Goal: Communication & Community: Answer question/provide support

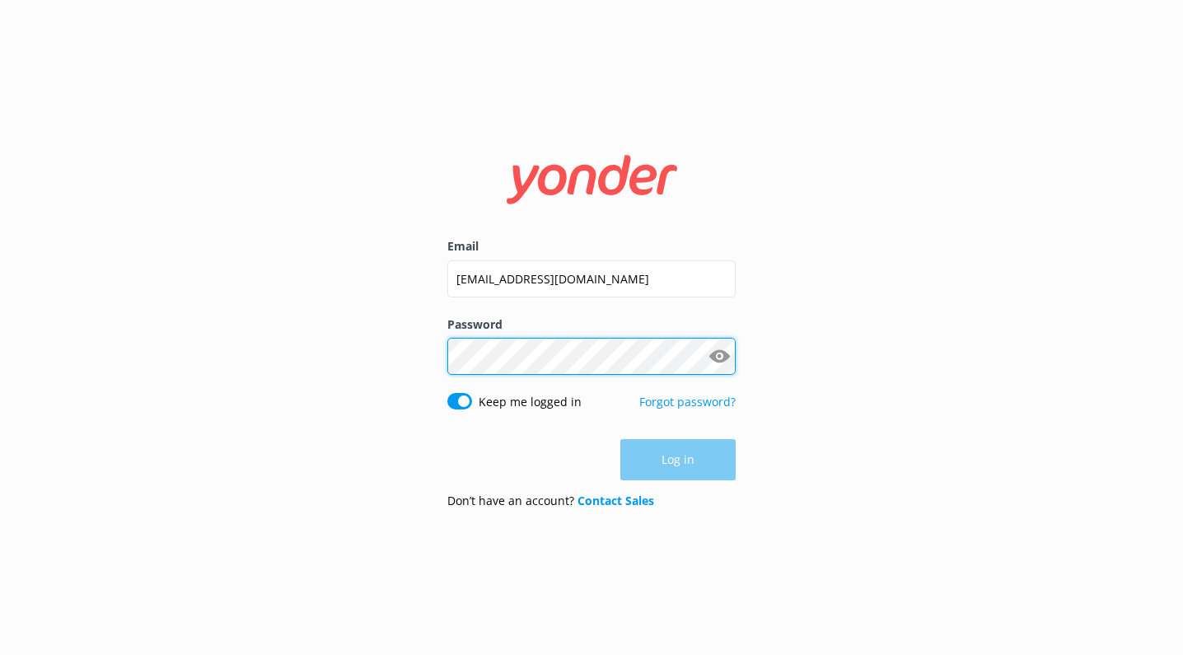
click at [678, 461] on button "Log in" at bounding box center [678, 459] width 115 height 41
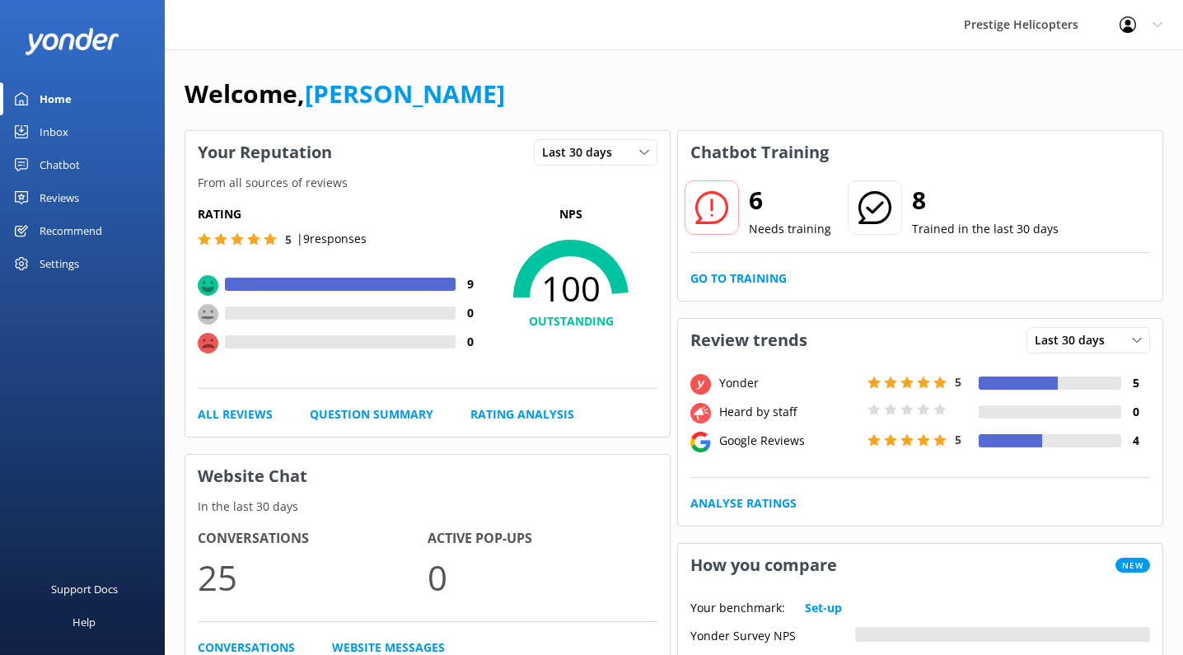
click at [58, 198] on div "Reviews" at bounding box center [60, 197] width 40 height 33
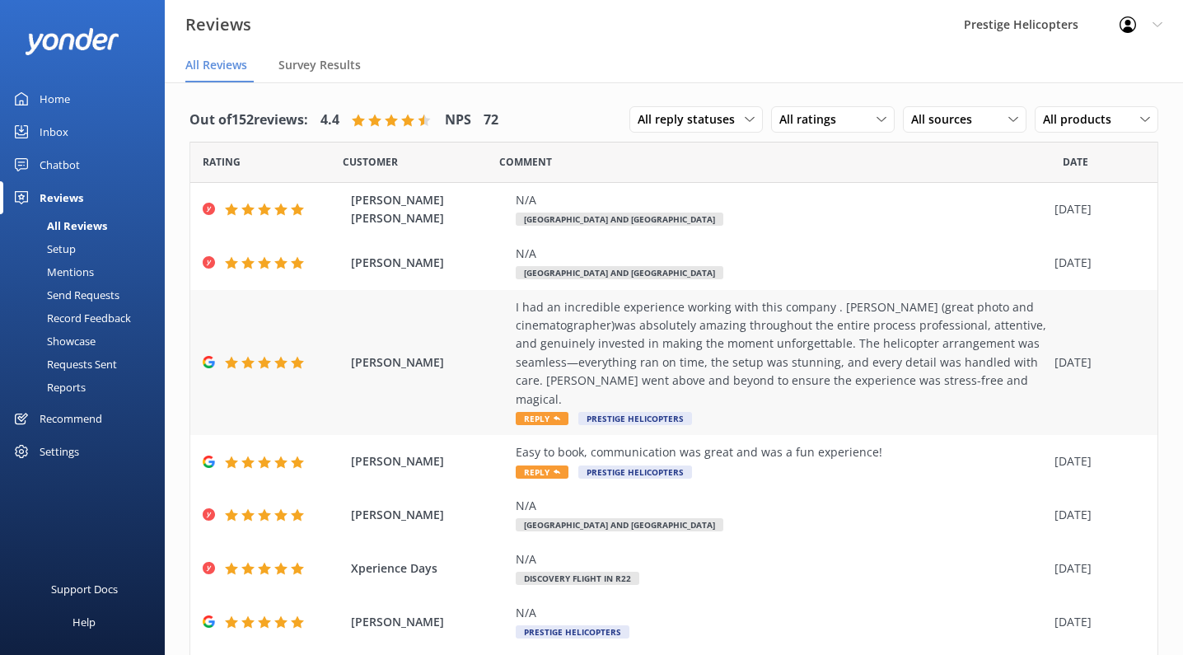
click at [546, 412] on span "Reply" at bounding box center [542, 418] width 53 height 13
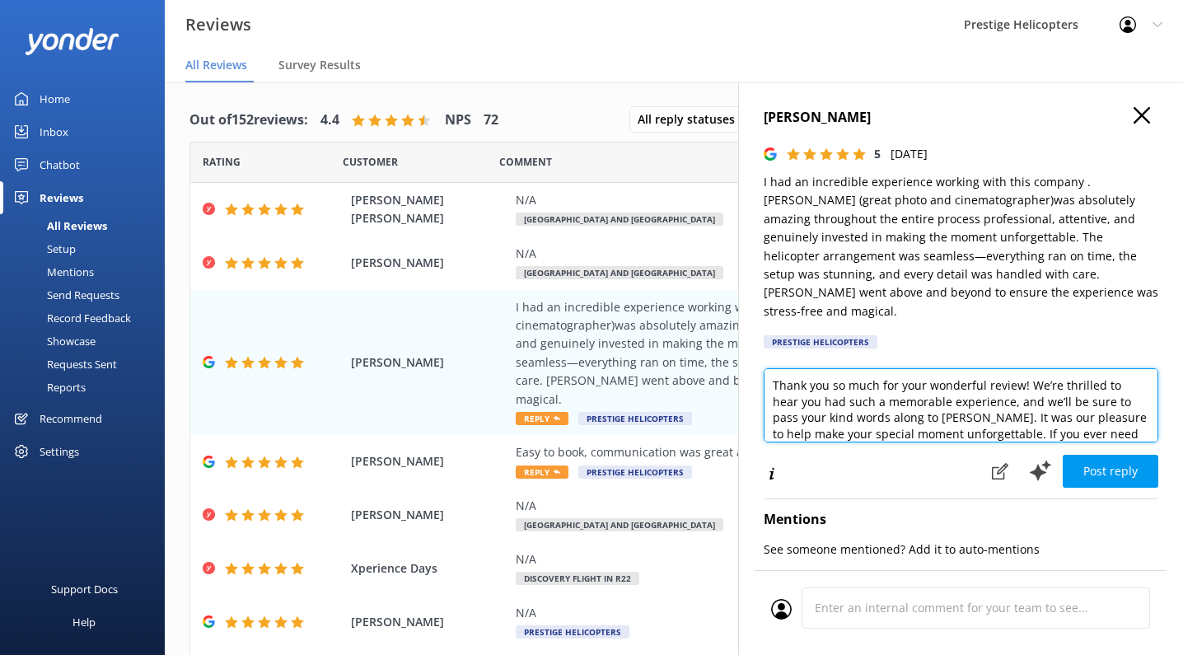
click at [1020, 368] on textarea "Thank you so much for your wonderful review! We’re thrilled to hear you had suc…" at bounding box center [961, 405] width 395 height 74
drag, startPoint x: 799, startPoint y: 380, endPoint x: 813, endPoint y: 380, distance: 14.0
click at [799, 380] on textarea "Thank you so much for your wonderful review [PERSON_NAME]! We’re thrilled to he…" at bounding box center [961, 405] width 395 height 74
drag, startPoint x: 1098, startPoint y: 362, endPoint x: 1136, endPoint y: 361, distance: 38.7
click at [1136, 368] on textarea "Thank you so much for your wonderful review [PERSON_NAME]! We’re thrilled you h…" at bounding box center [961, 405] width 395 height 74
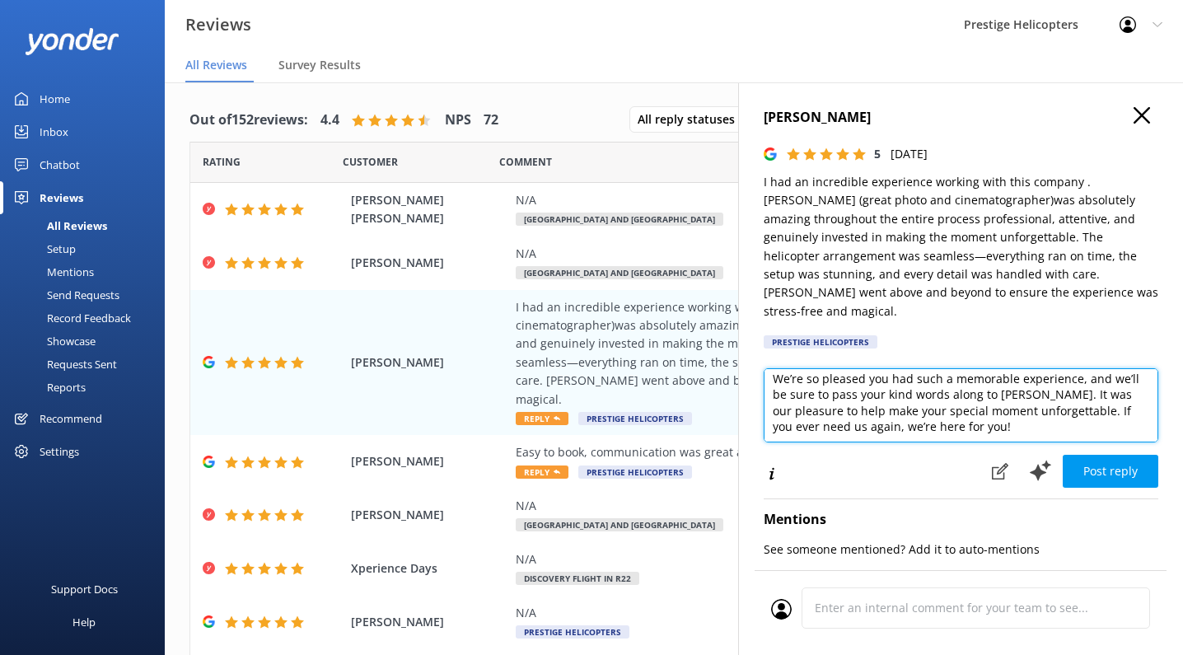
scroll to position [22, 0]
type textarea "Thank you so much for your wonderful review [PERSON_NAME]! We’re so pleased you…"
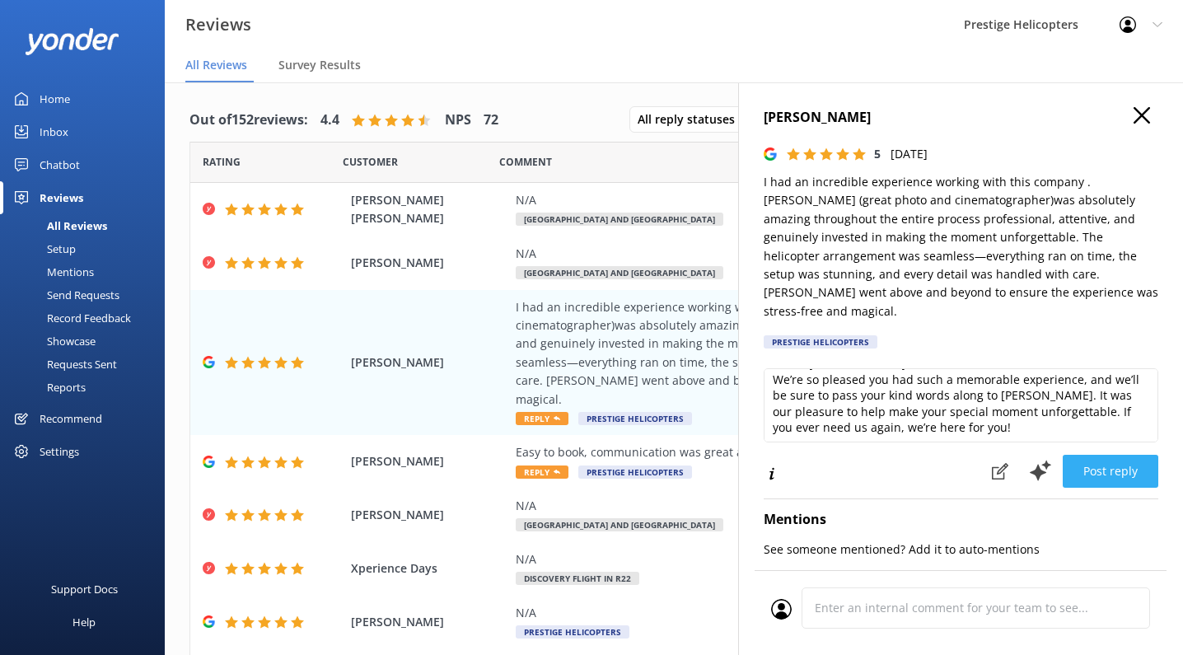
click at [1094, 455] on button "Post reply" at bounding box center [1111, 471] width 96 height 33
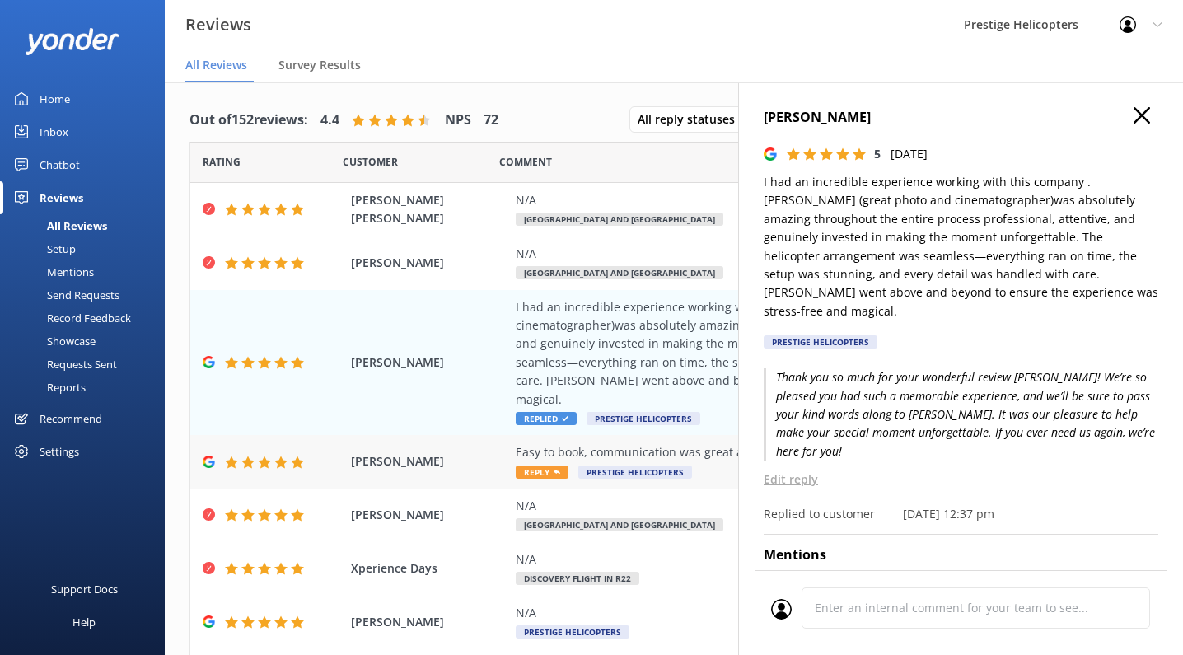
click at [545, 466] on span "Reply" at bounding box center [542, 472] width 53 height 13
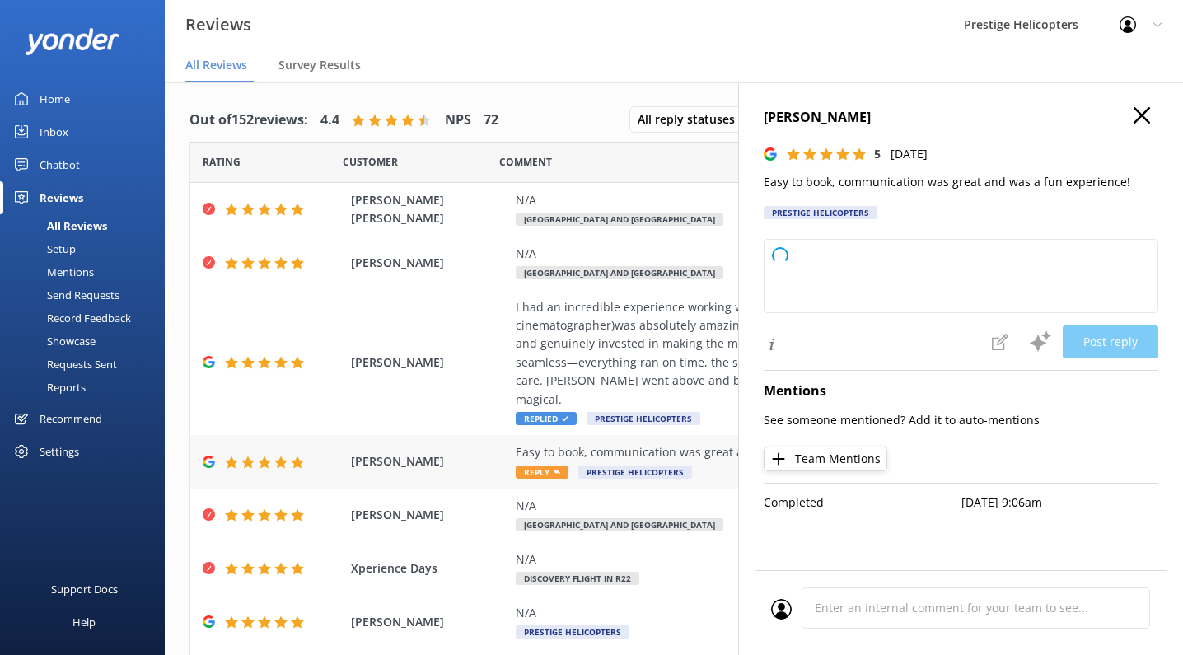
type textarea "Thank you so much for your wonderful feedback! We're thrilled to hear you enjoy…"
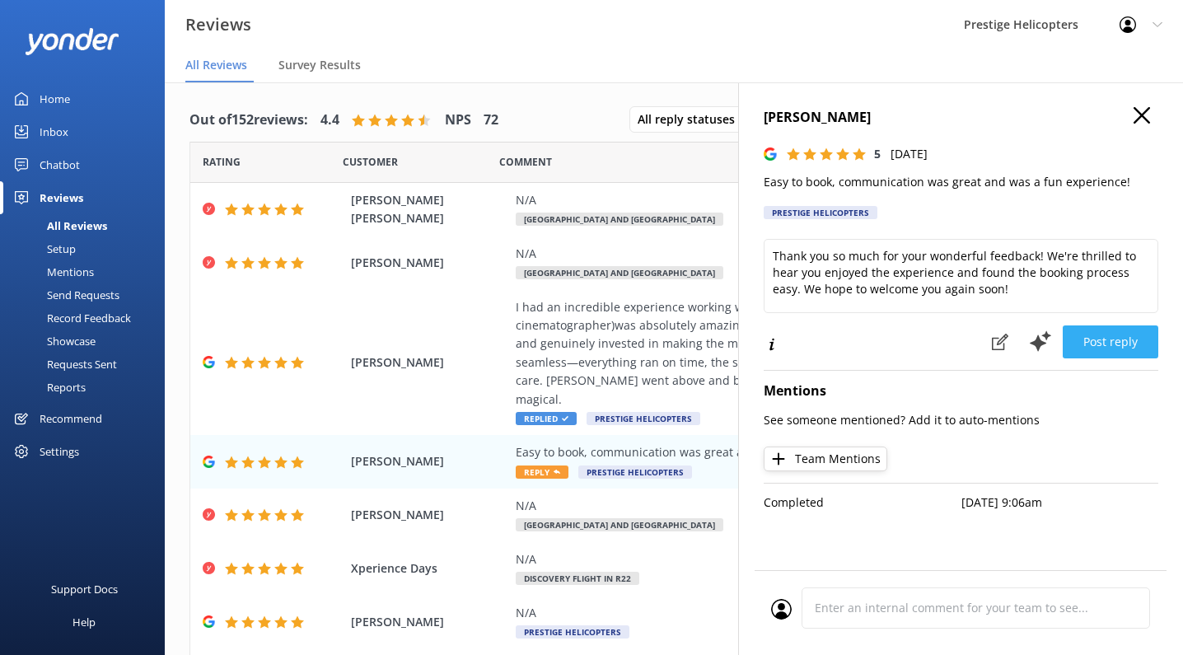
click at [1132, 332] on button "Post reply" at bounding box center [1111, 342] width 96 height 33
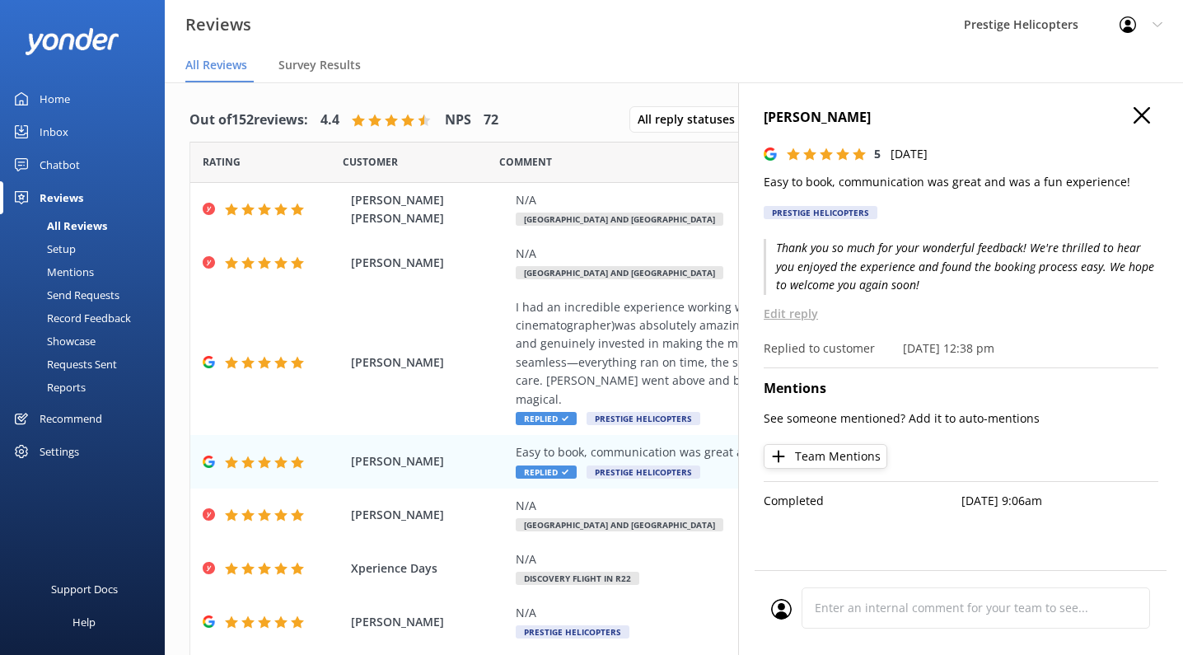
click at [1134, 113] on icon "button" at bounding box center [1142, 115] width 16 height 16
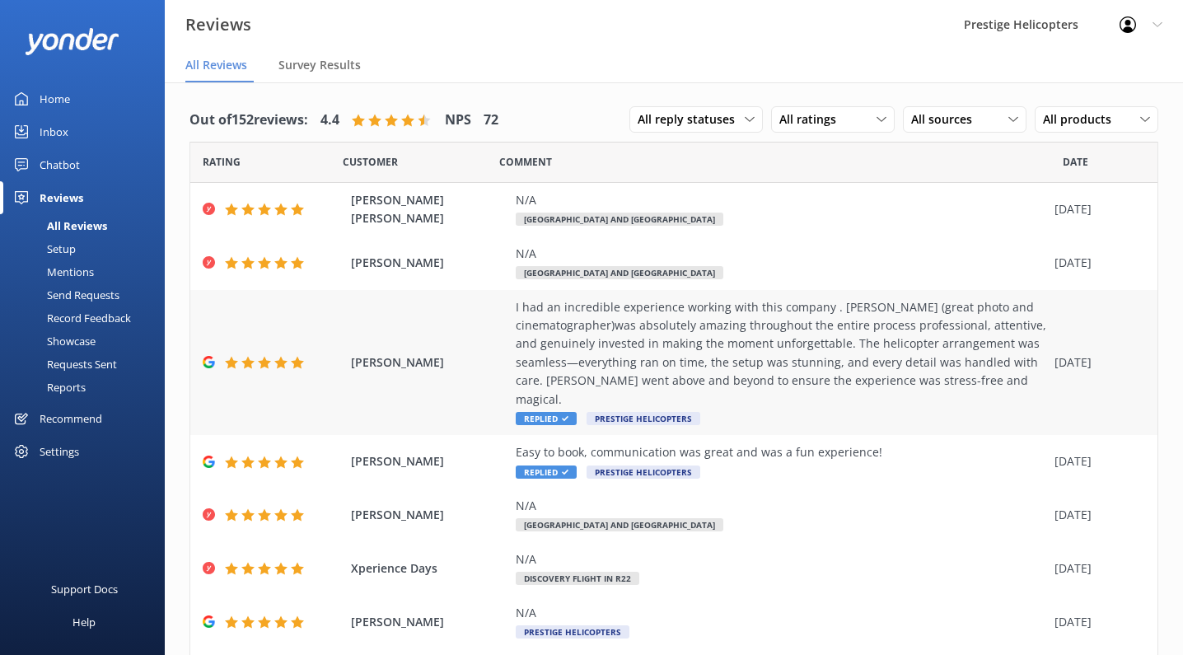
scroll to position [0, 0]
click at [72, 98] on link "Home" at bounding box center [82, 98] width 165 height 33
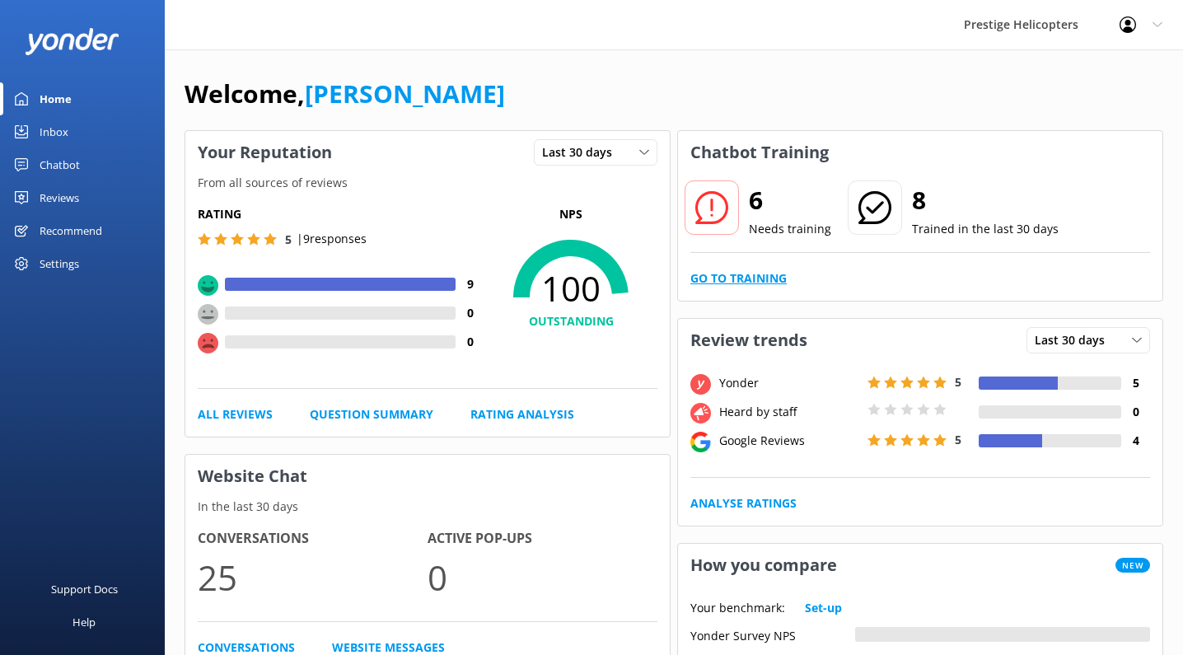
click at [728, 283] on link "Go to Training" at bounding box center [739, 278] width 96 height 18
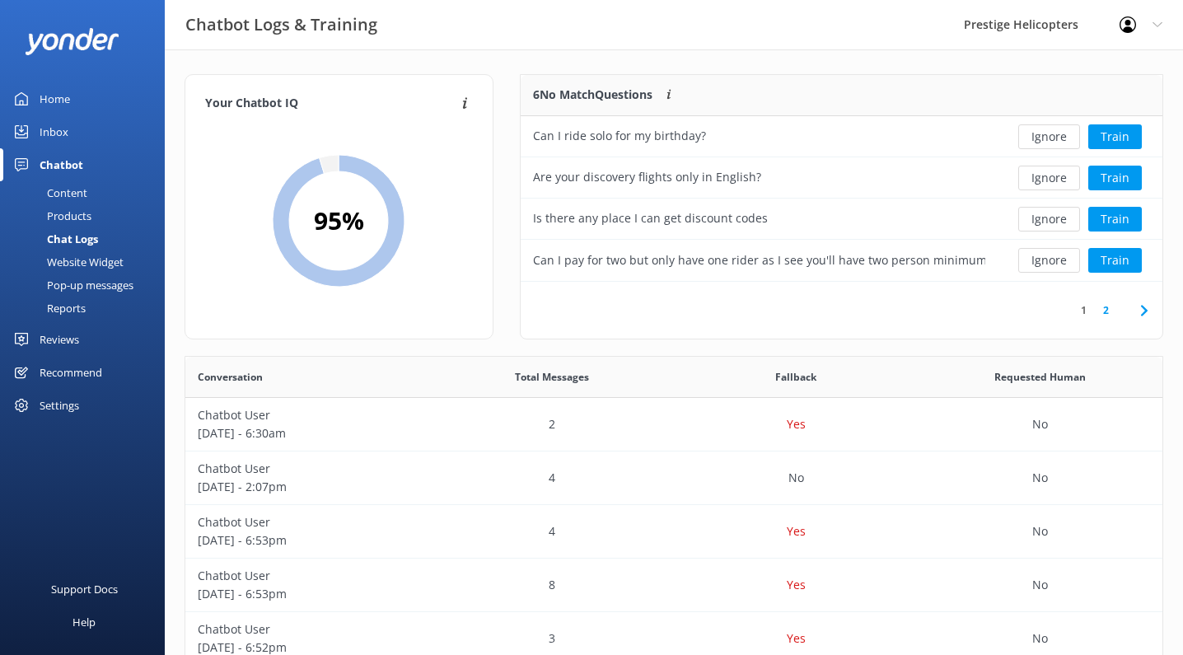
scroll to position [207, 643]
click at [1122, 142] on button "Train" at bounding box center [1116, 136] width 54 height 25
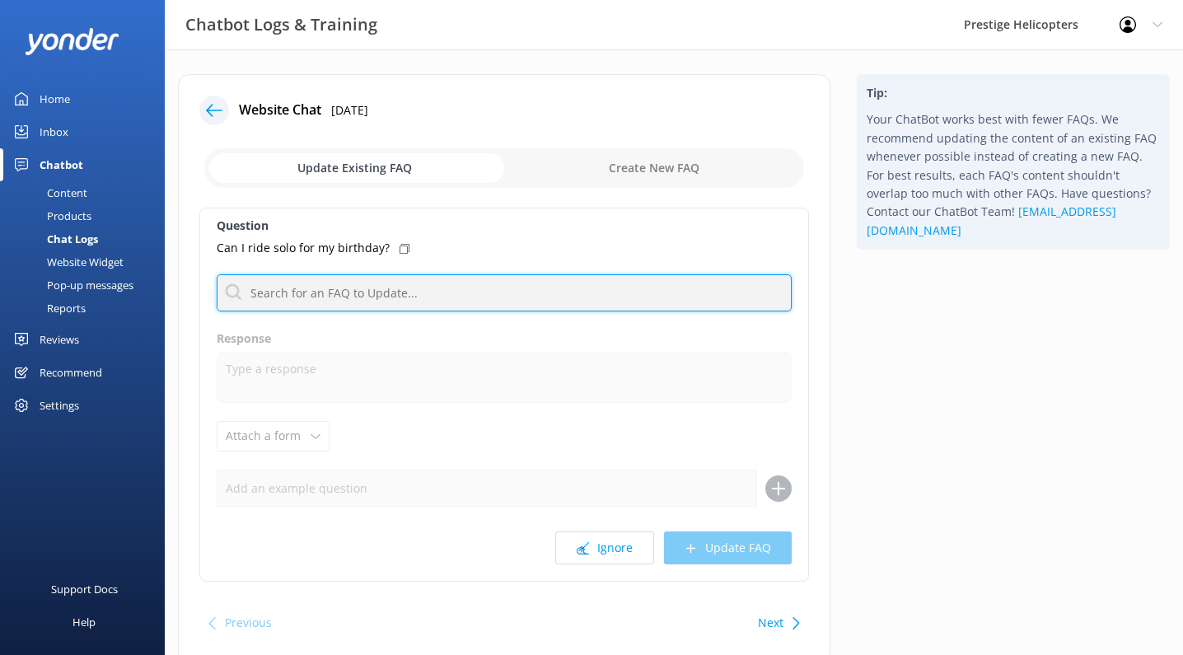
click at [286, 284] on input "text" at bounding box center [504, 292] width 575 height 37
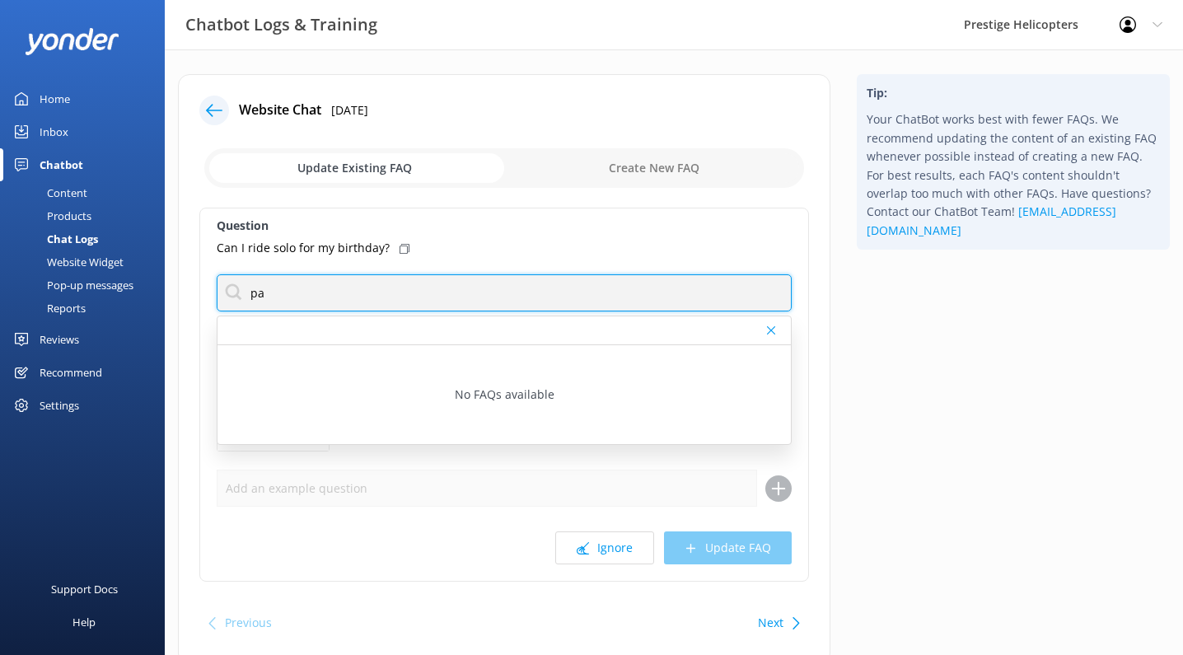
type input "p"
type input "b"
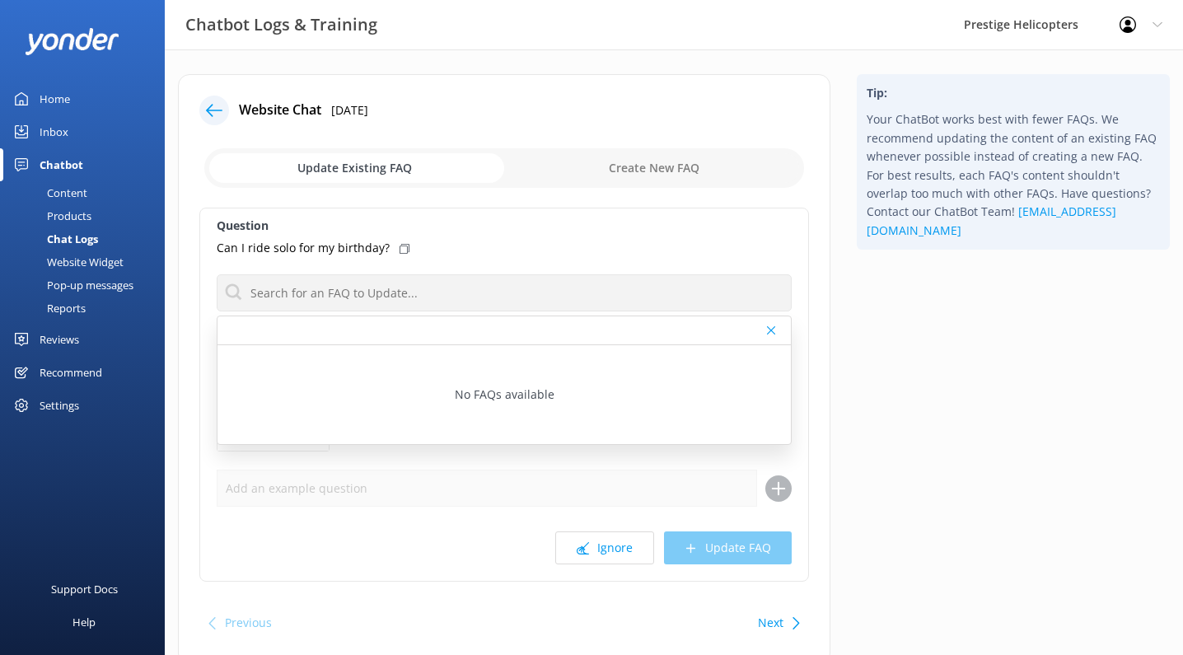
click at [640, 153] on input "checkbox" at bounding box center [504, 168] width 600 height 40
checkbox input "true"
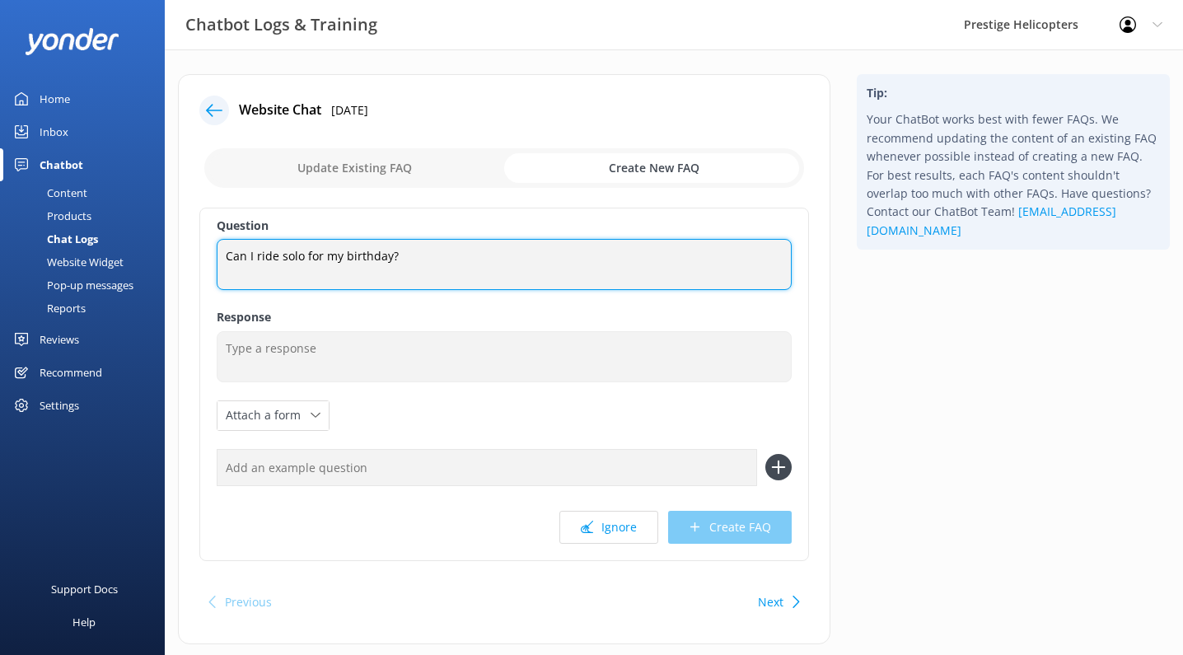
drag, startPoint x: 281, startPoint y: 256, endPoint x: 301, endPoint y: 256, distance: 19.8
click at [301, 256] on textarea "Can I ride solo for my birthday?" at bounding box center [504, 264] width 575 height 51
drag, startPoint x: 337, startPoint y: 258, endPoint x: 418, endPoint y: 252, distance: 81.0
click at [418, 252] on textarea "Can I ride by myself for my birthday?" at bounding box center [504, 264] width 575 height 51
type textarea "Can I ride by myself?"
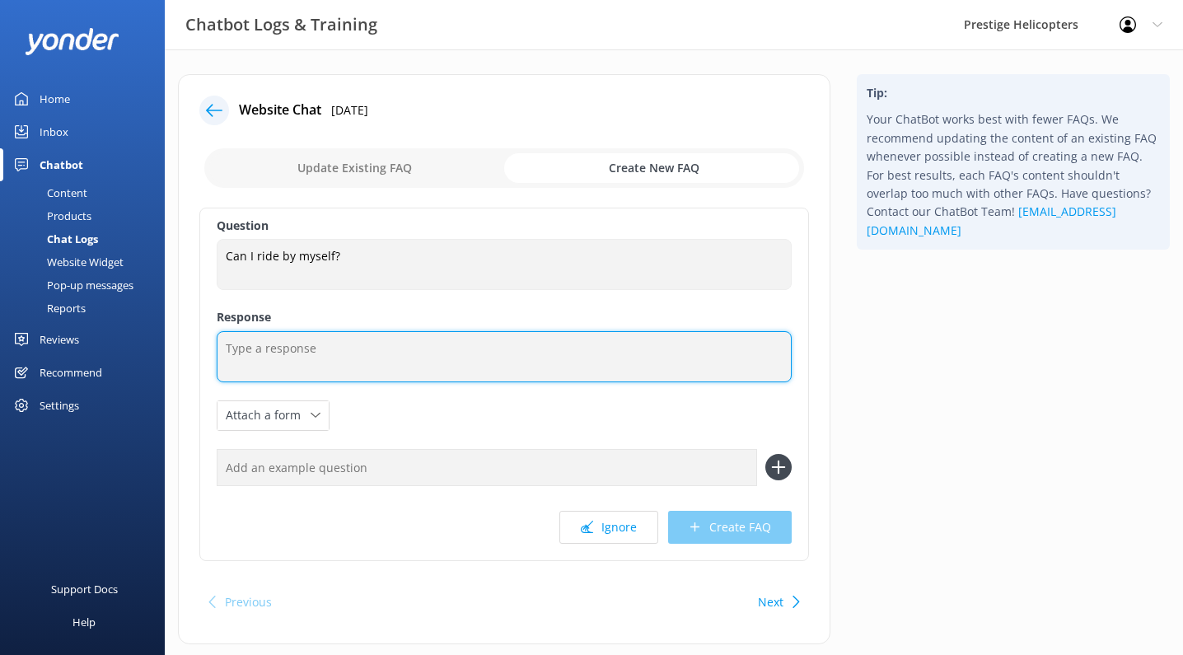
click at [343, 332] on textarea at bounding box center [504, 356] width 575 height 51
type textarea "Y"
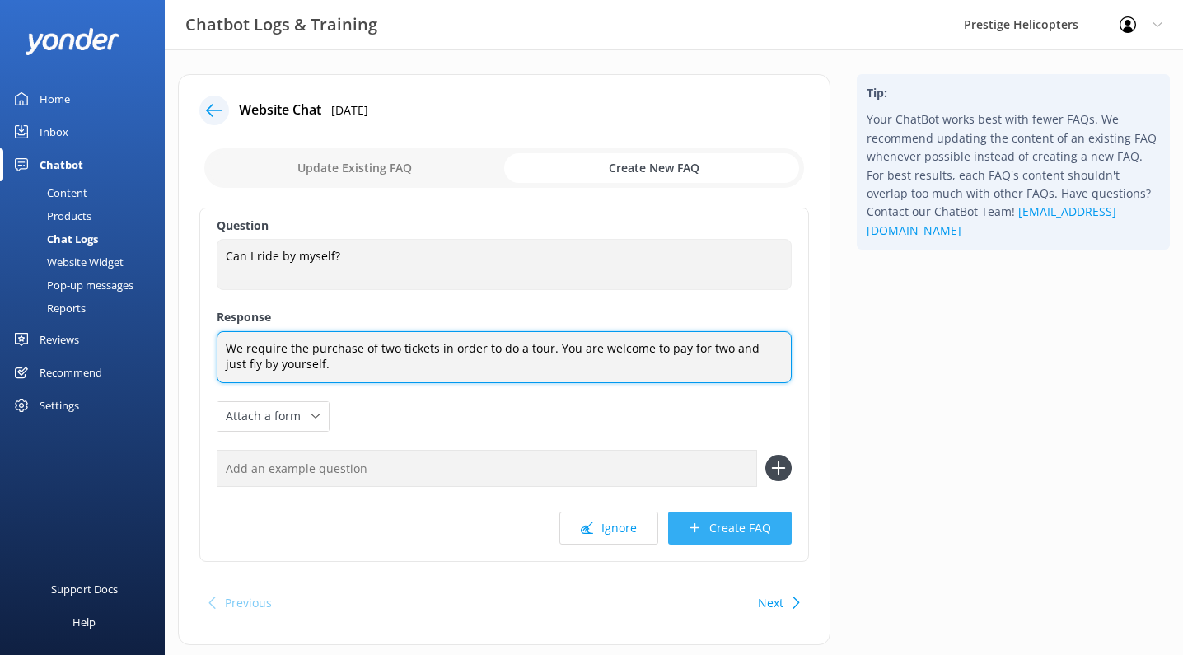
type textarea "We require the purchase of two tickets in order to do a tour. You are welcome t…"
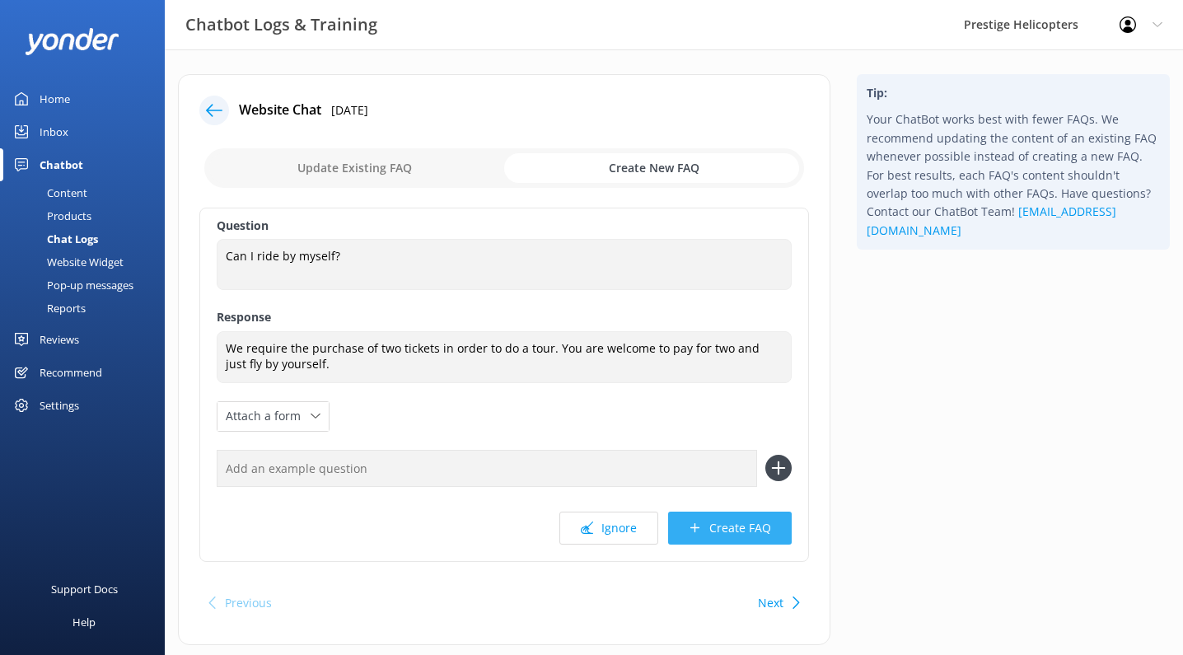
click at [710, 531] on button "Create FAQ" at bounding box center [730, 528] width 124 height 33
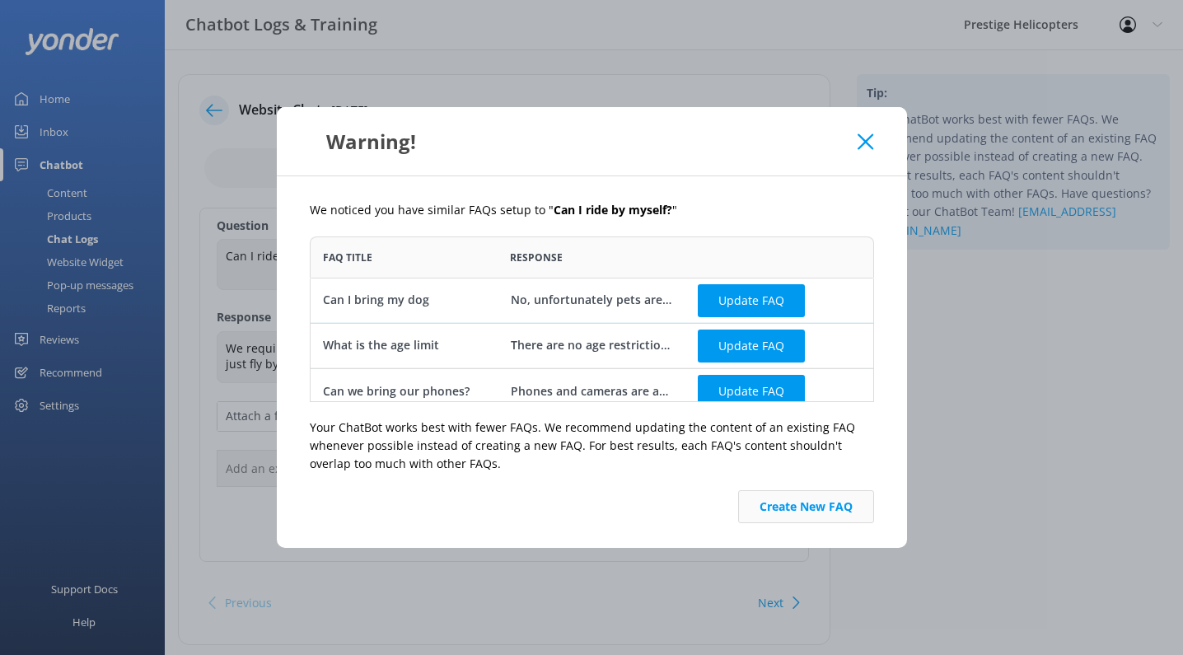
click at [780, 520] on button "Create New FAQ" at bounding box center [806, 506] width 136 height 33
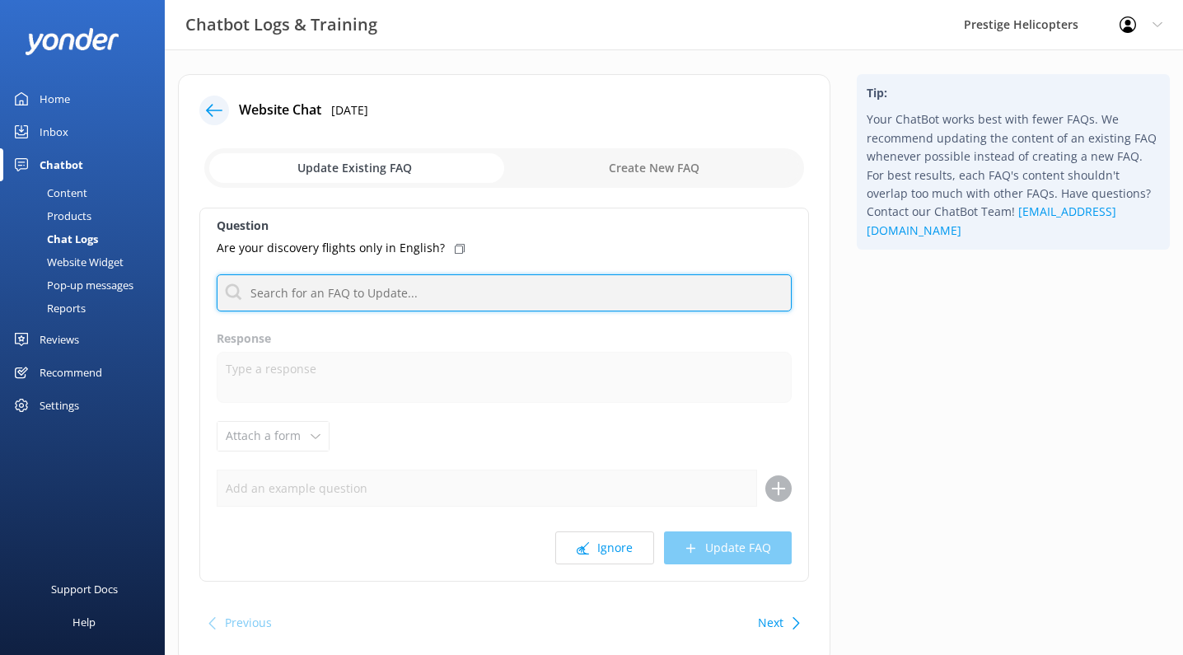
click at [290, 286] on input "text" at bounding box center [504, 292] width 575 height 37
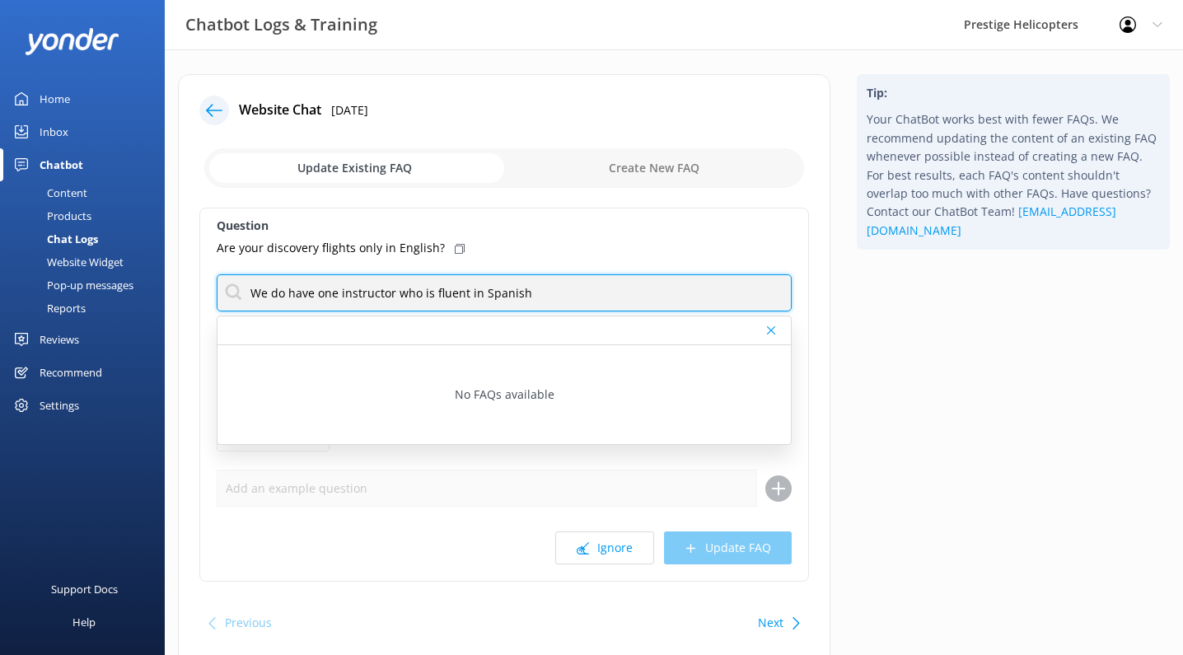
type input "We do have one instructor who is fluent in Spanish."
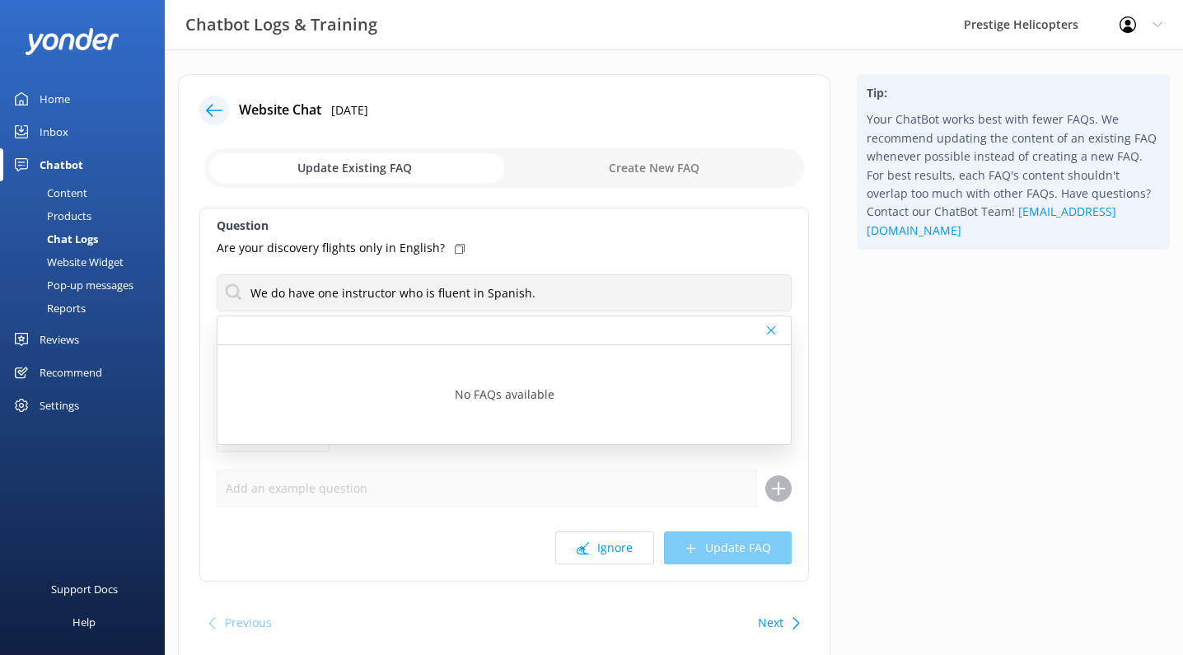
click at [663, 174] on input "checkbox" at bounding box center [504, 168] width 600 height 40
checkbox input "true"
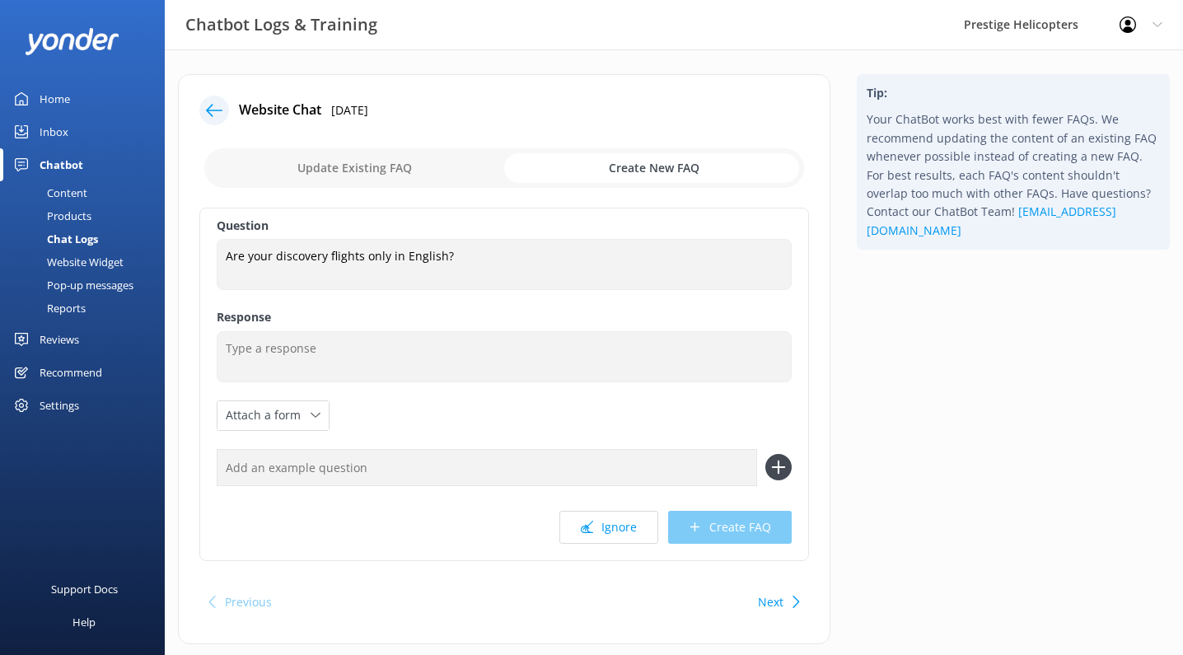
click at [416, 326] on div "Question Are your discovery flights only in English? Are your discovery flights…" at bounding box center [504, 385] width 610 height 354
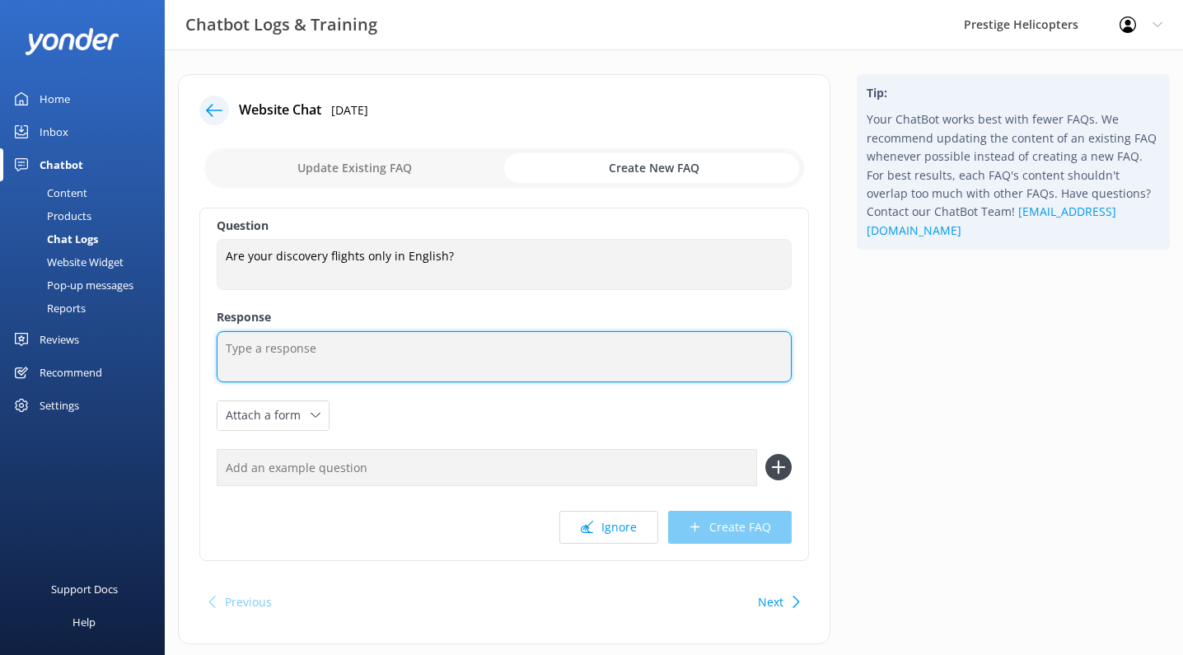
click at [418, 349] on textarea at bounding box center [504, 356] width 575 height 51
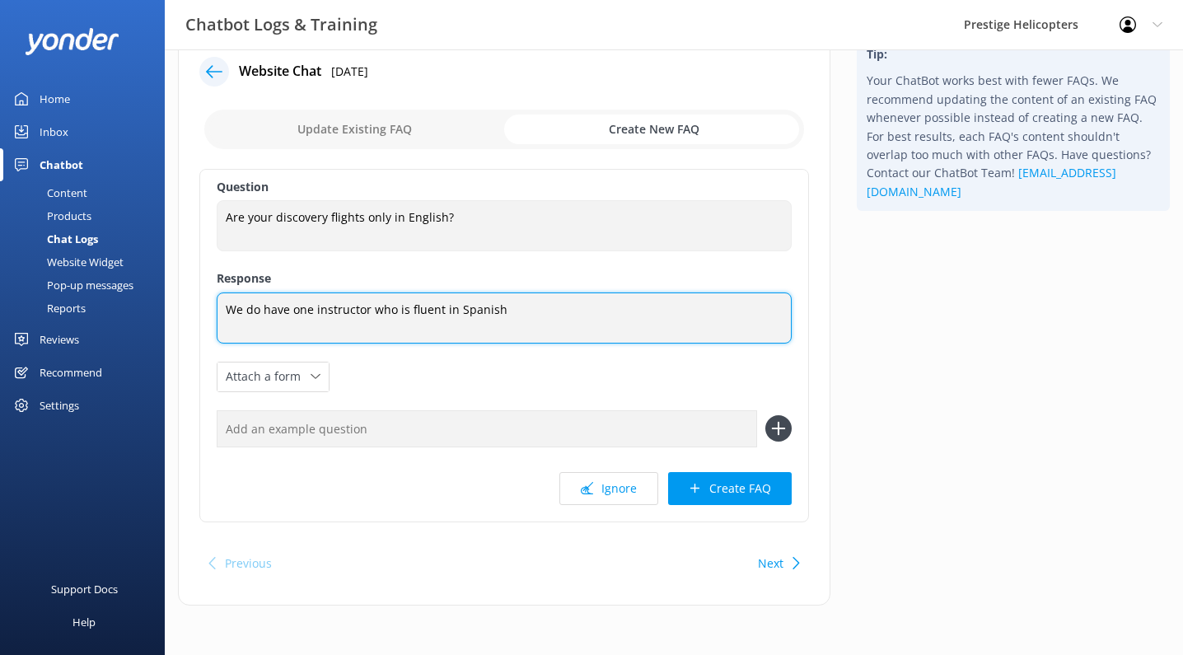
scroll to position [38, 0]
type textarea "We do have one instructor who is fluent in Spanish"
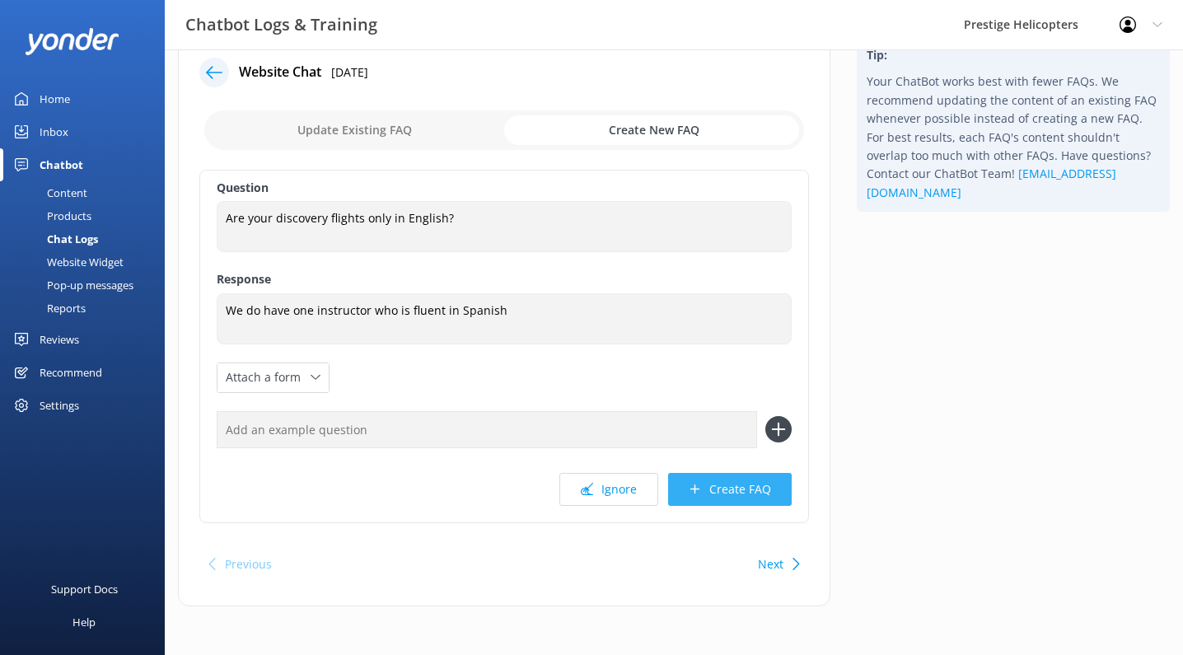
click at [712, 494] on button "Create FAQ" at bounding box center [730, 489] width 124 height 33
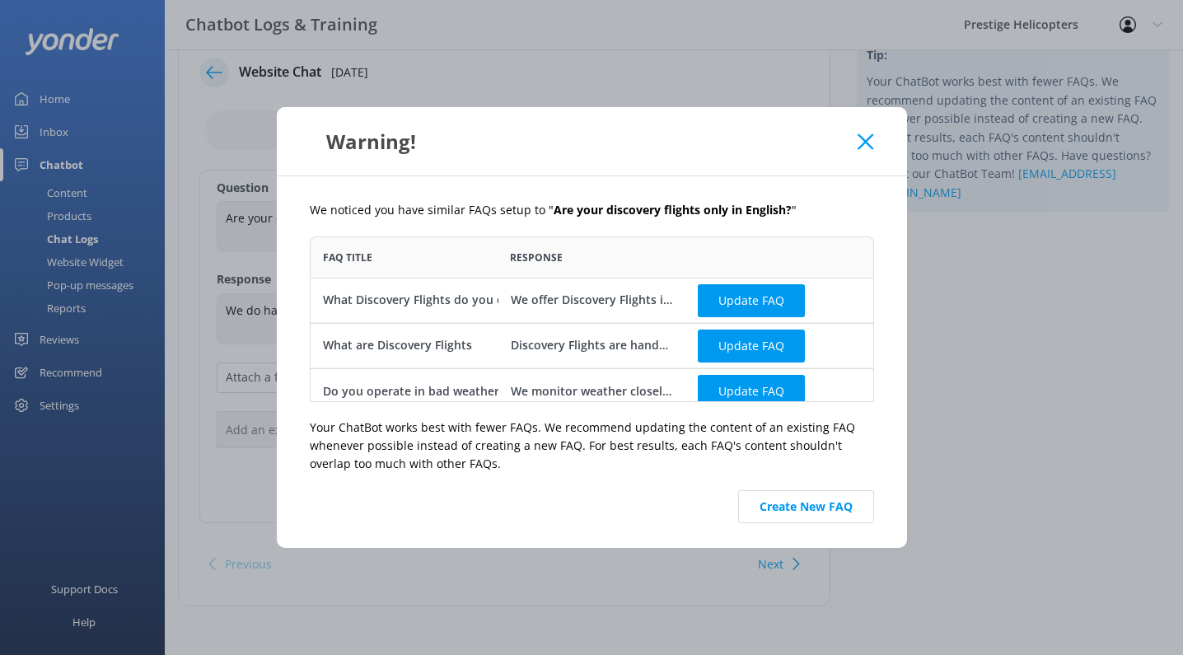
scroll to position [166, 565]
click at [772, 499] on button "Create New FAQ" at bounding box center [806, 506] width 136 height 33
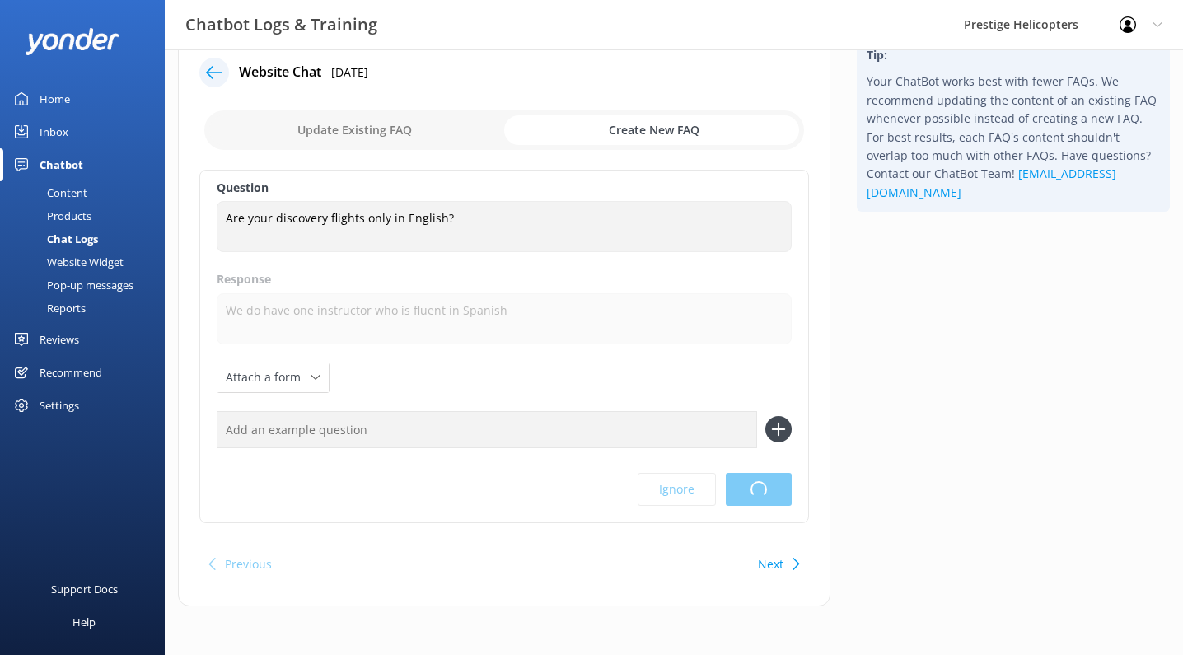
scroll to position [0, 0]
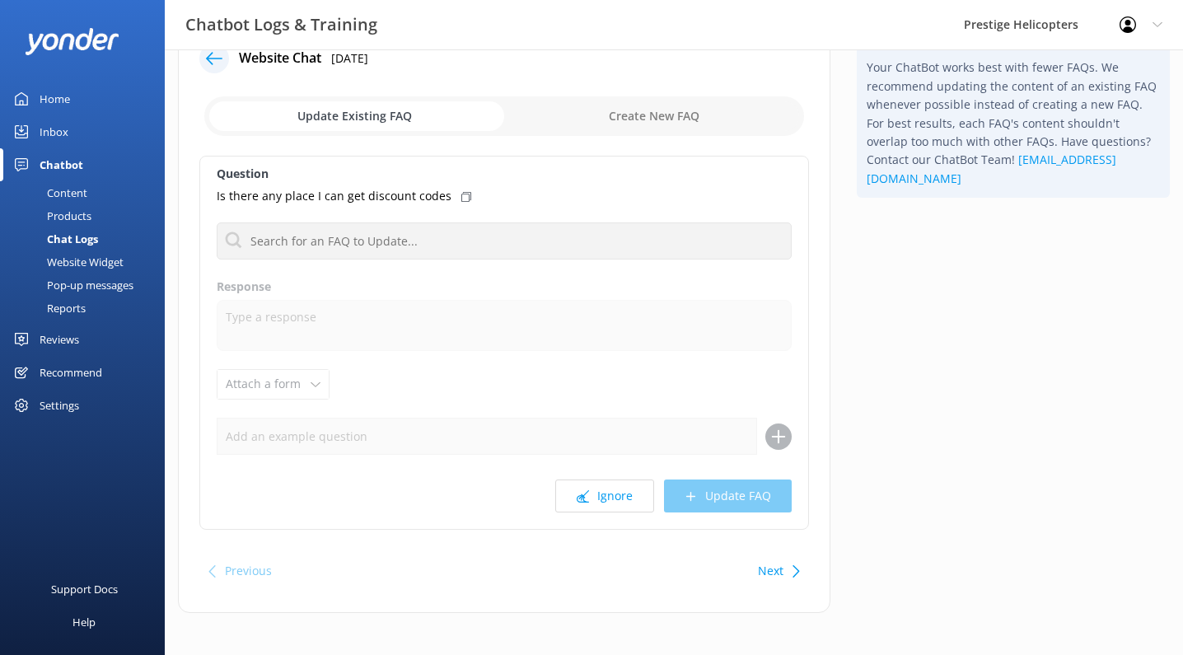
scroll to position [52, 0]
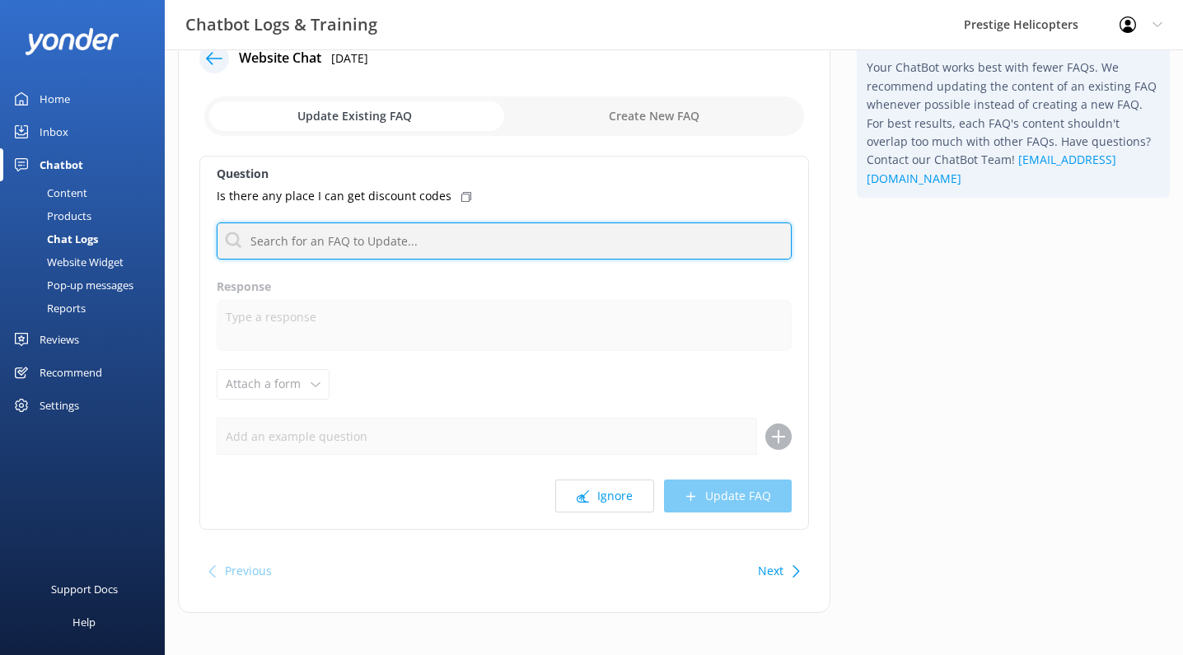
click at [357, 240] on input "text" at bounding box center [504, 241] width 575 height 37
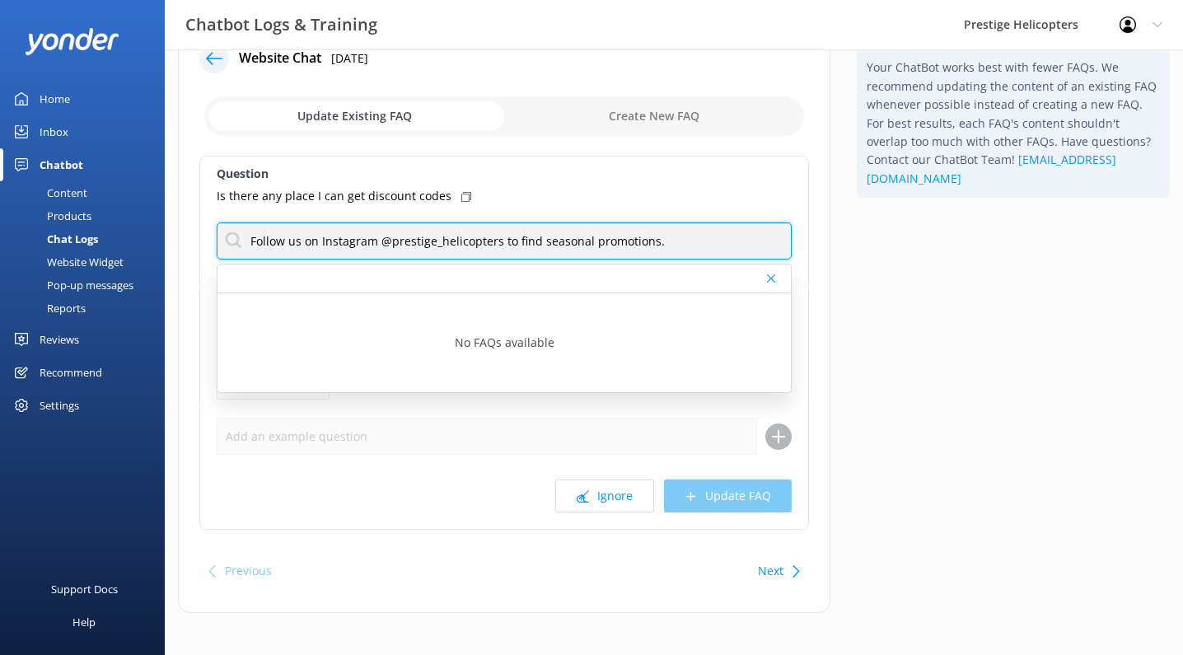
type input "Follow us on Instagram @prestige_helicopters to find seasonal promotions."
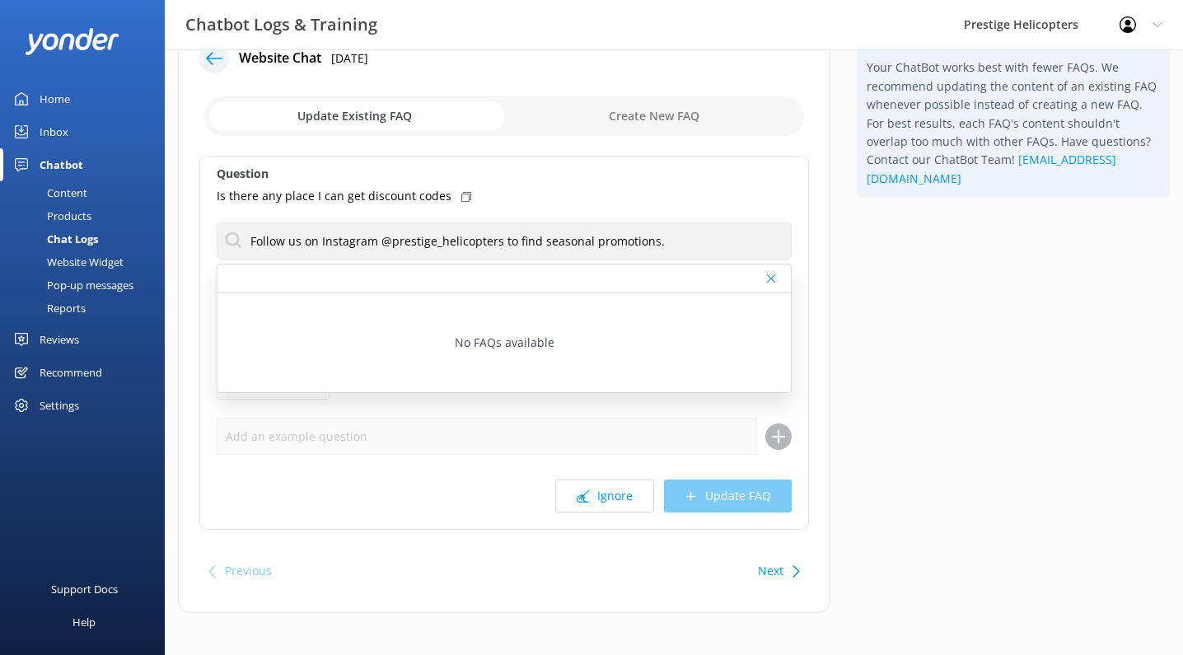
click at [879, 447] on div "Tip: Your ChatBot works best with fewer FAQs. We recommend updating the content…" at bounding box center [1014, 325] width 340 height 607
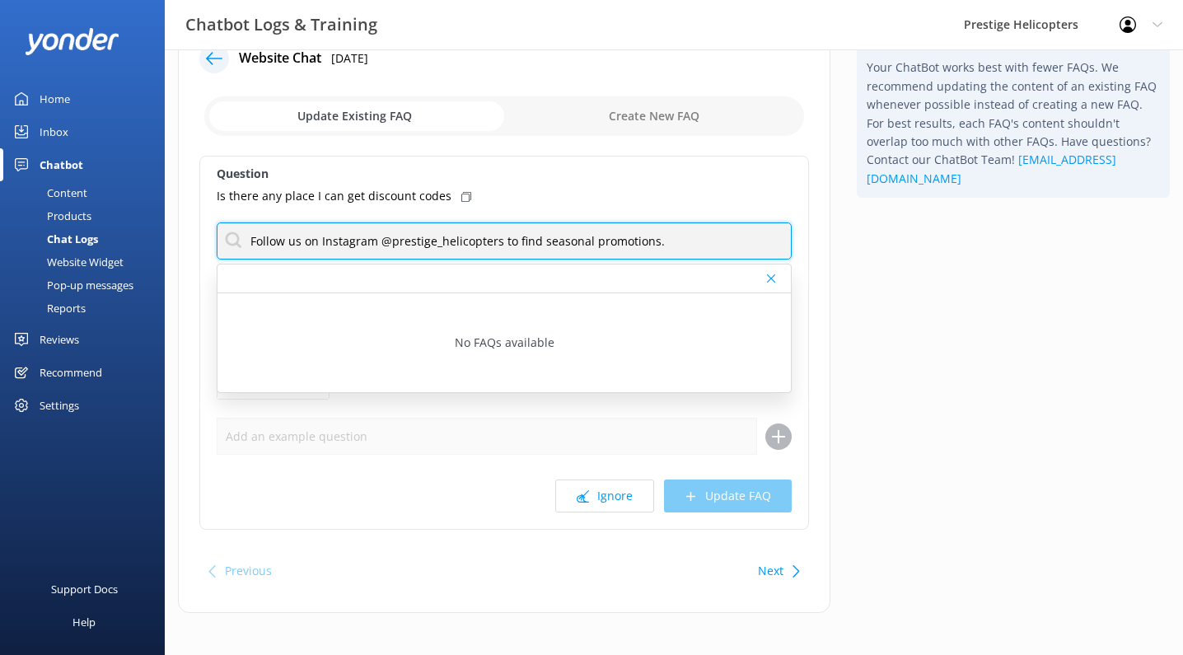
click at [665, 244] on input "Follow us on Instagram @prestige_helicopters to find seasonal promotions." at bounding box center [504, 241] width 575 height 37
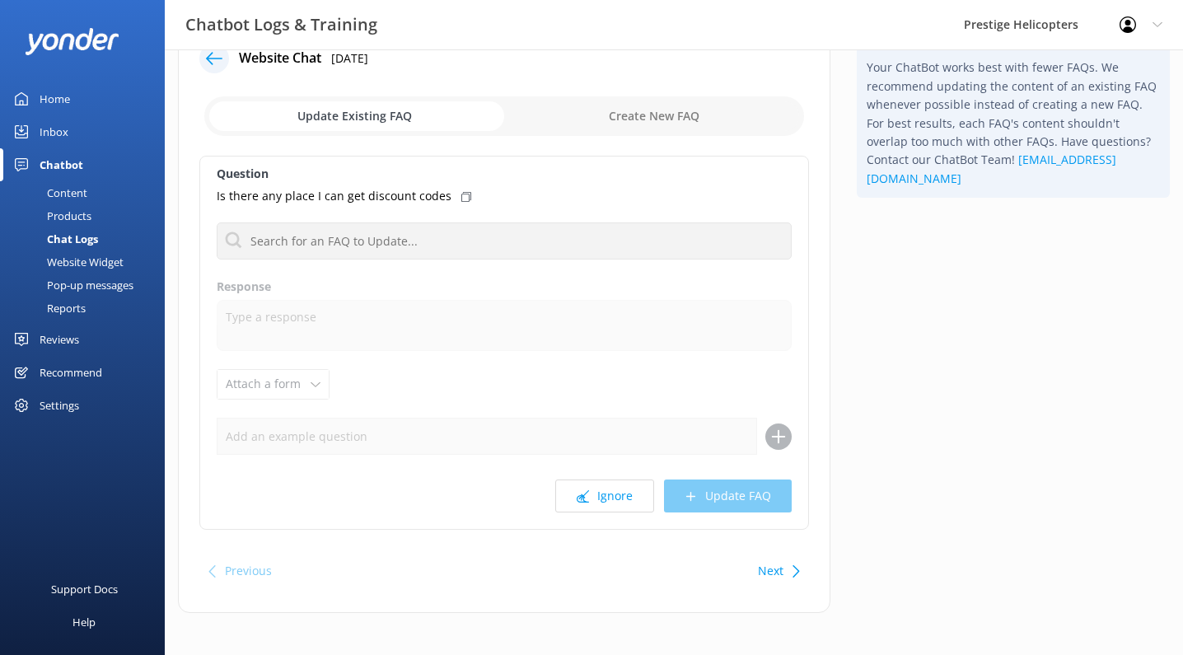
click at [603, 108] on input "checkbox" at bounding box center [504, 116] width 600 height 40
checkbox input "true"
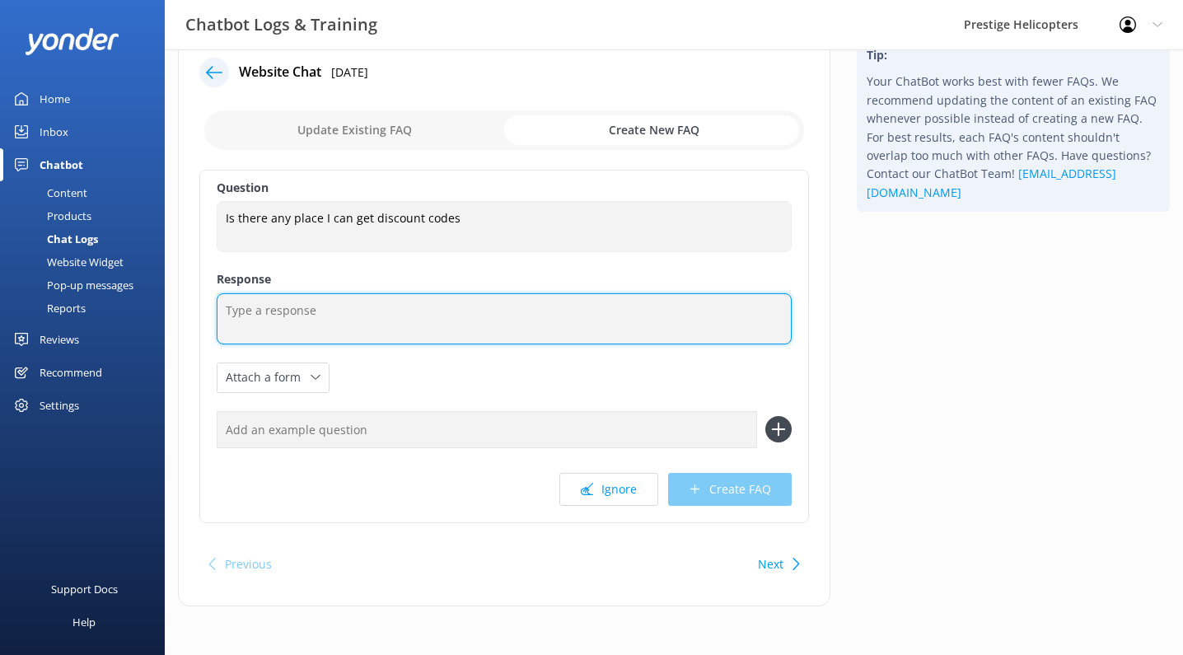
click at [375, 300] on textarea at bounding box center [504, 318] width 575 height 51
paste textarea "Follow us on Instagram @prestige_helicopters to find seasonal promotions."
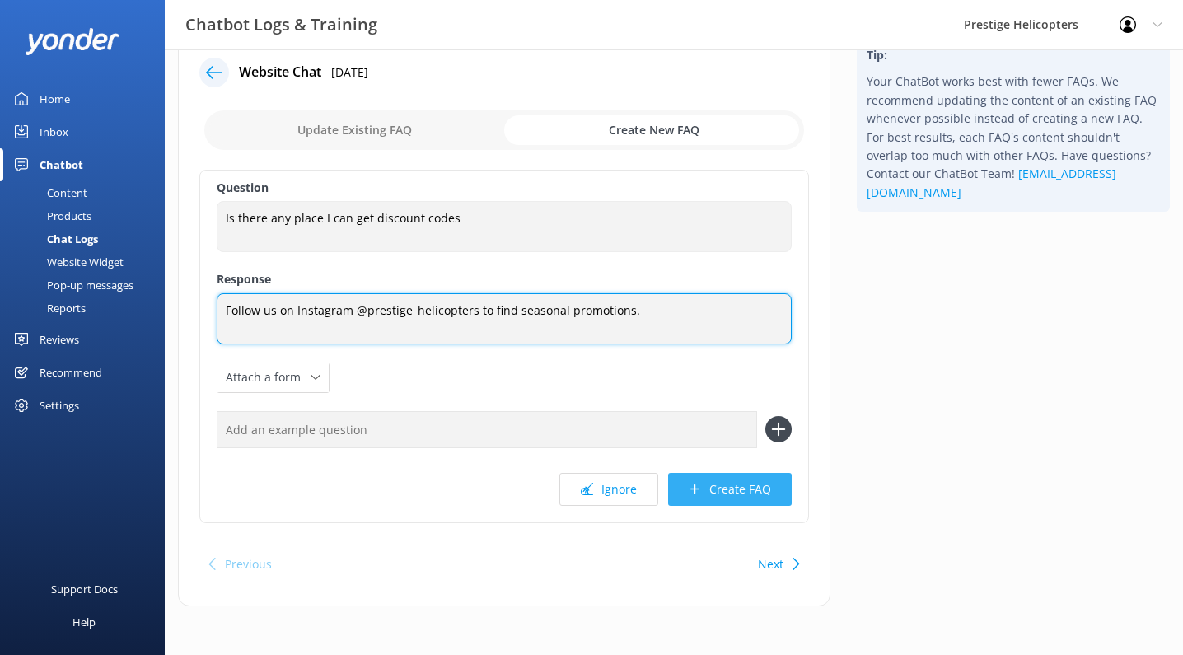
type textarea "Follow us on Instagram @prestige_helicopters to find seasonal promotions."
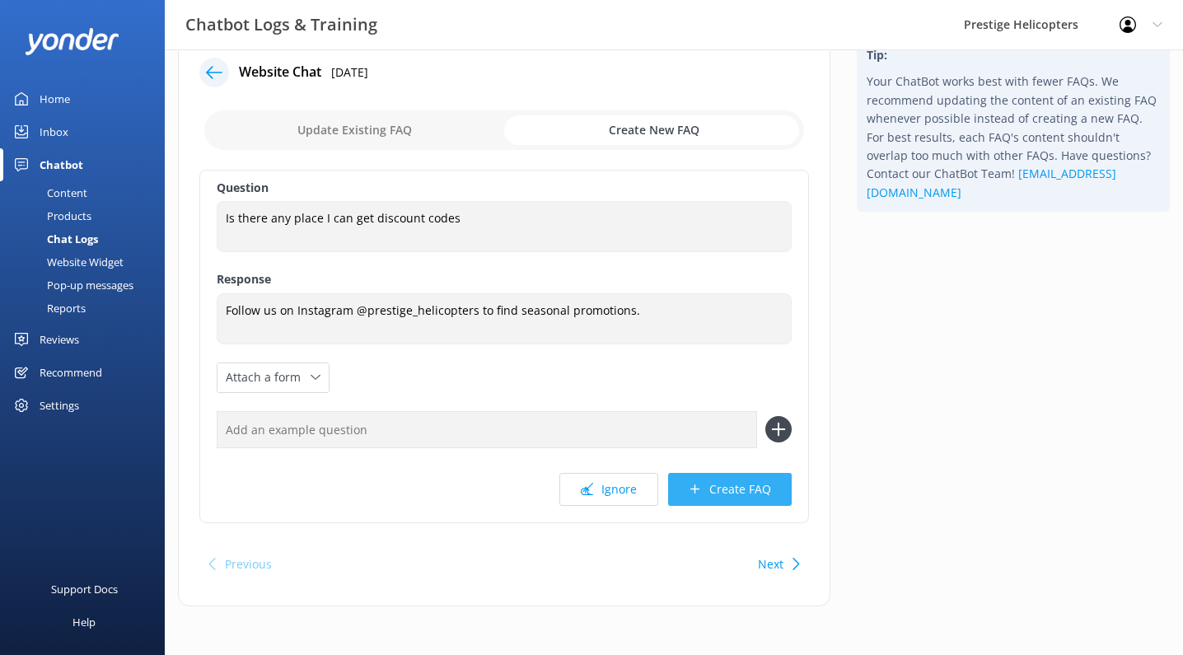
click at [719, 480] on button "Create FAQ" at bounding box center [730, 489] width 124 height 33
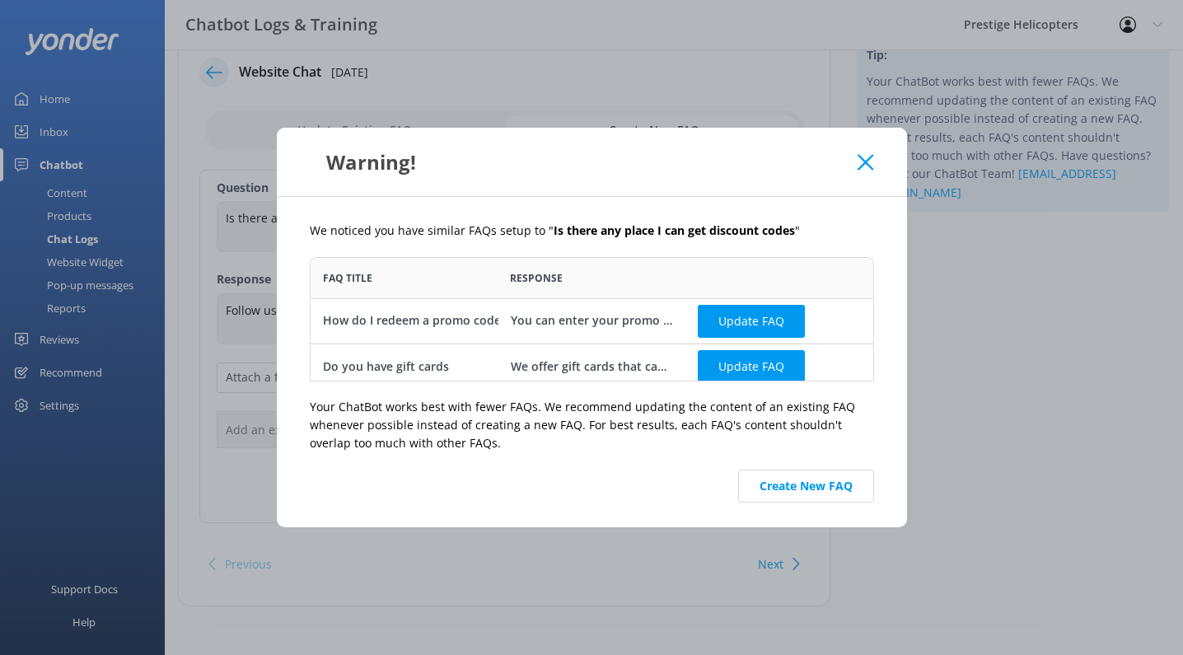
scroll to position [0, 0]
click at [789, 496] on button "Create New FAQ" at bounding box center [806, 486] width 136 height 33
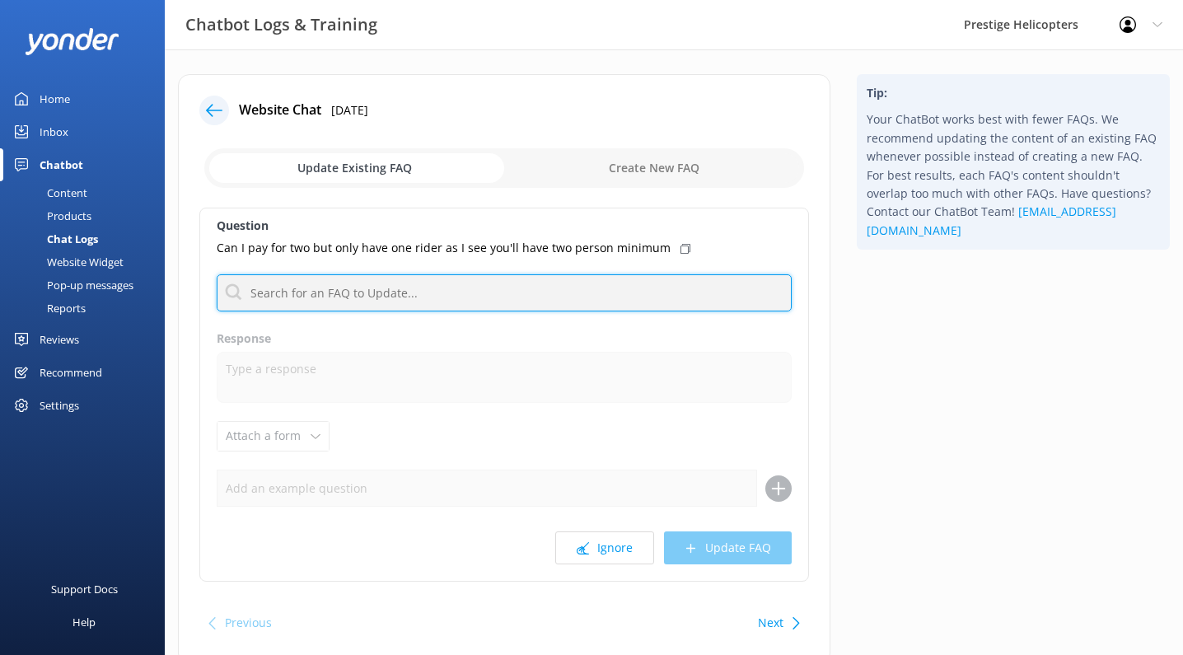
click at [553, 297] on input "text" at bounding box center [504, 292] width 575 height 37
type input "by myse"
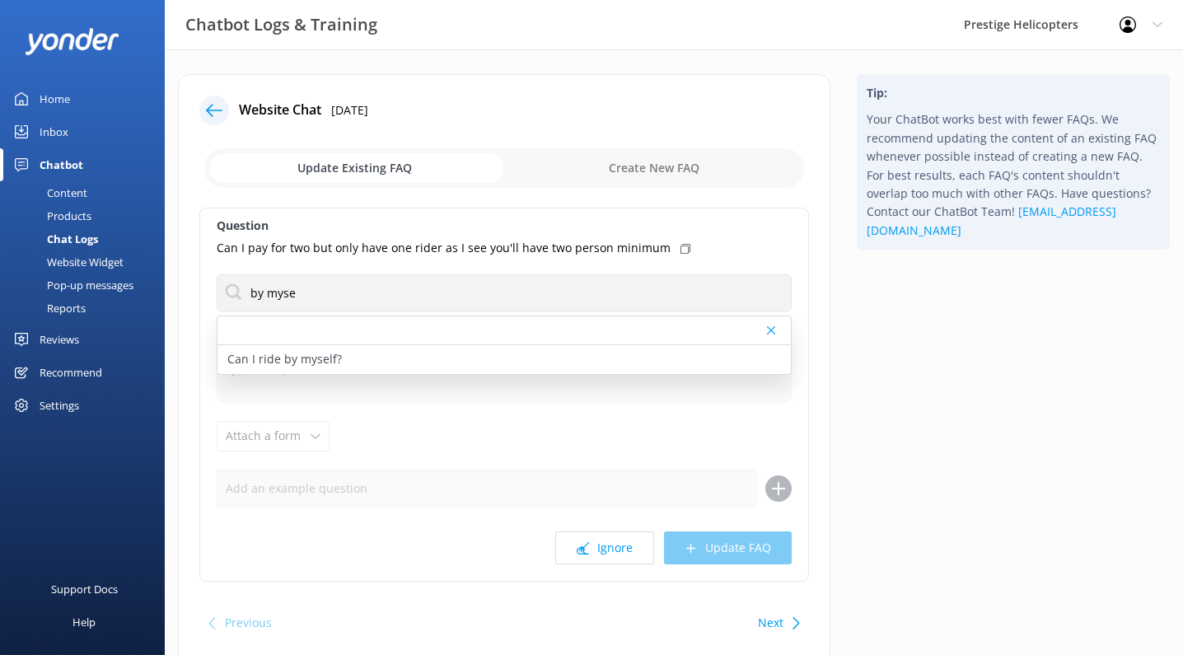
drag, startPoint x: 553, startPoint y: 297, endPoint x: 310, endPoint y: 362, distance: 251.7
click at [310, 362] on p "Can I ride by myself?" at bounding box center [284, 359] width 115 height 18
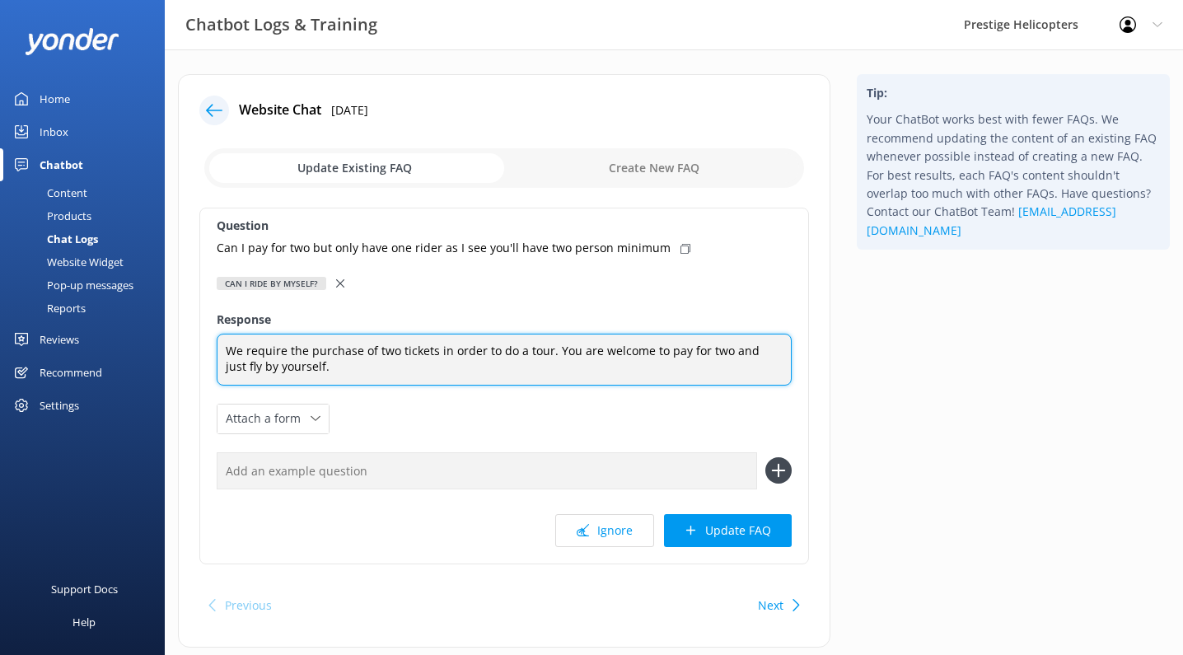
drag, startPoint x: 225, startPoint y: 347, endPoint x: 318, endPoint y: 364, distance: 94.7
click at [318, 364] on textarea "We require the purchase of two tickets in order to do a tour. You are welcome t…" at bounding box center [504, 360] width 575 height 52
click at [565, 334] on textarea "We require the purchase of two tickets in order to do a tour. You are welcome t…" at bounding box center [504, 360] width 575 height 52
drag, startPoint x: 551, startPoint y: 354, endPoint x: 220, endPoint y: 342, distance: 331.5
click at [220, 342] on textarea "We require the purchase of two tickets in order to do a tour. You are welcome t…" at bounding box center [504, 360] width 575 height 52
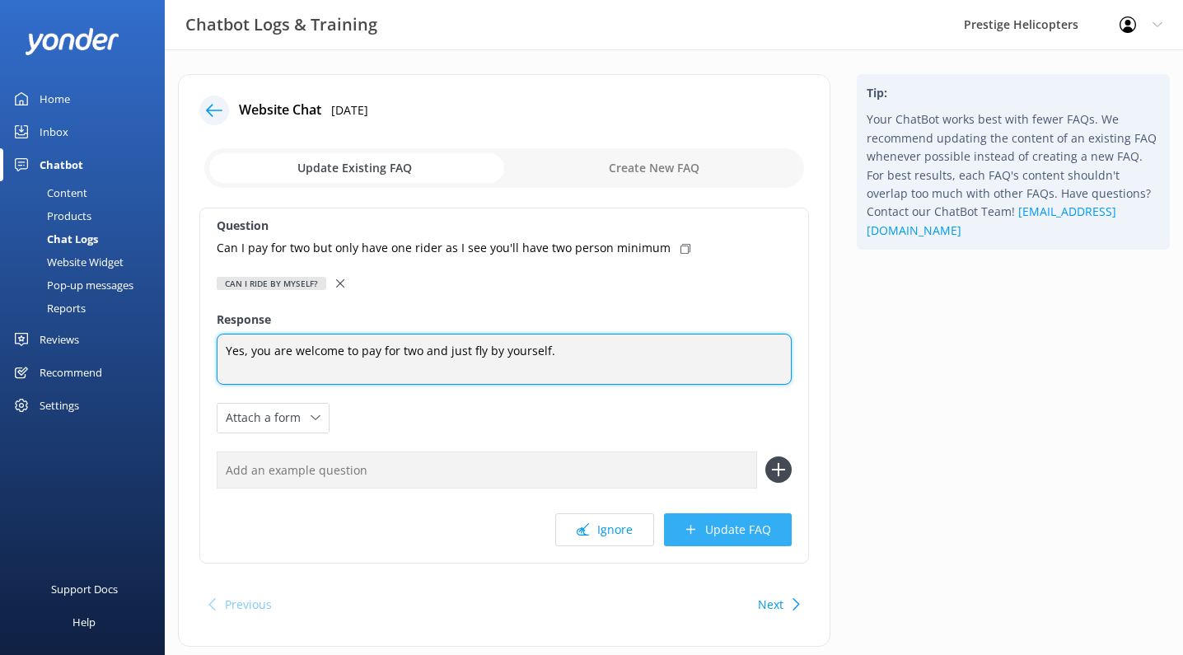
type textarea "Yes, you are welcome to pay for two and just fly by yourself."
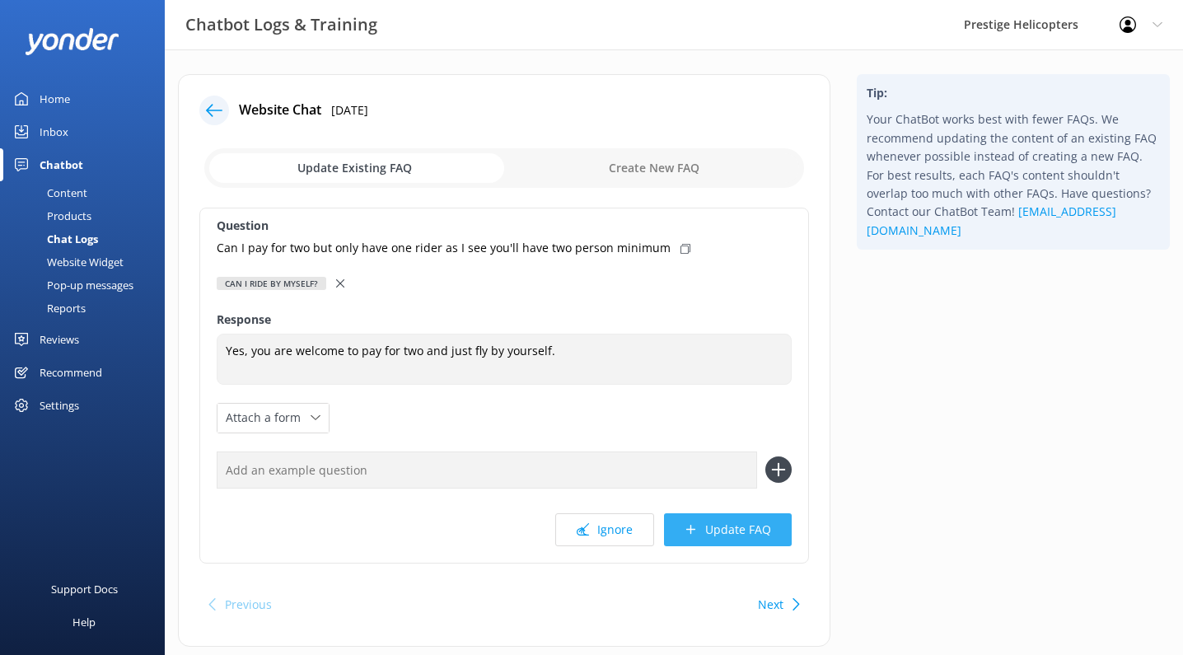
click at [706, 527] on button "Update FAQ" at bounding box center [728, 529] width 128 height 33
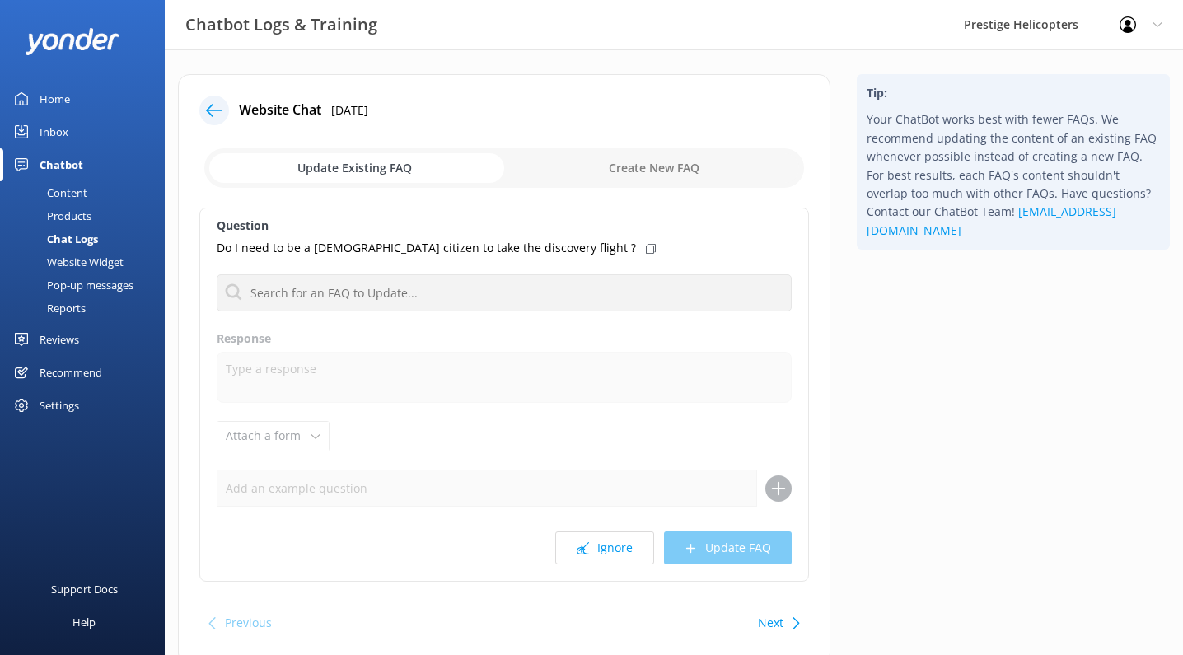
click at [66, 103] on div "Home" at bounding box center [55, 98] width 30 height 33
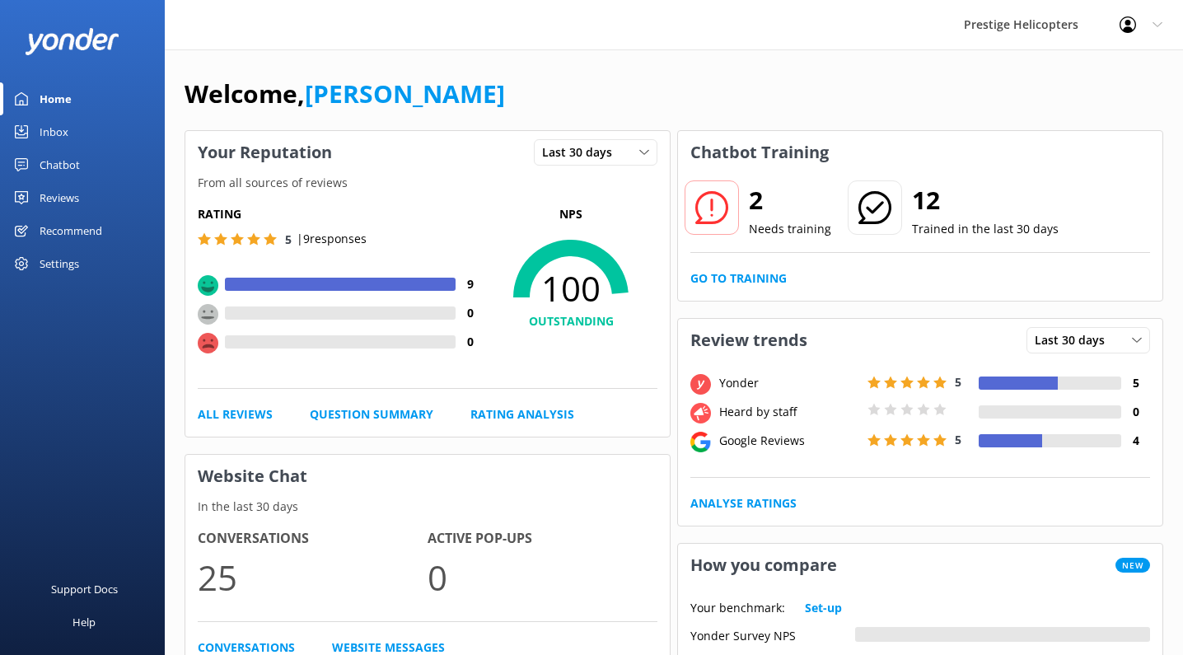
click at [54, 161] on div "Chatbot" at bounding box center [60, 164] width 40 height 33
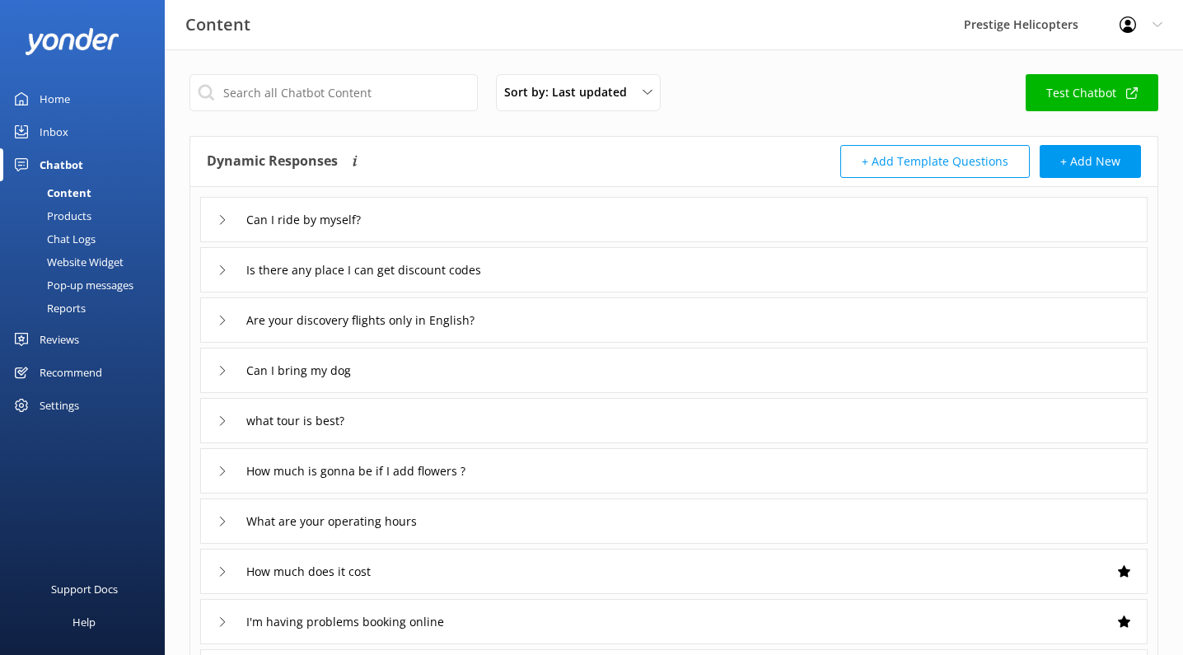
click at [67, 101] on div "Home" at bounding box center [55, 98] width 30 height 33
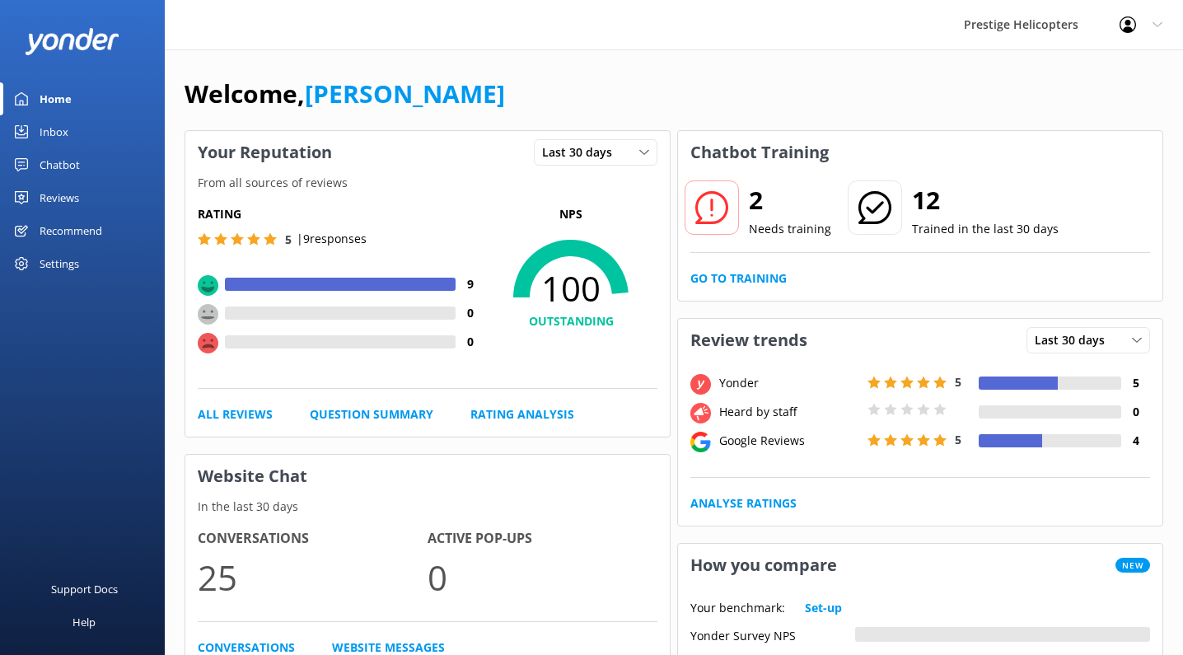
click at [726, 289] on div "2 Needs training 12 Trained in the last 30 days Go to Training" at bounding box center [920, 237] width 485 height 127
click at [726, 286] on link "Go to Training" at bounding box center [739, 278] width 96 height 18
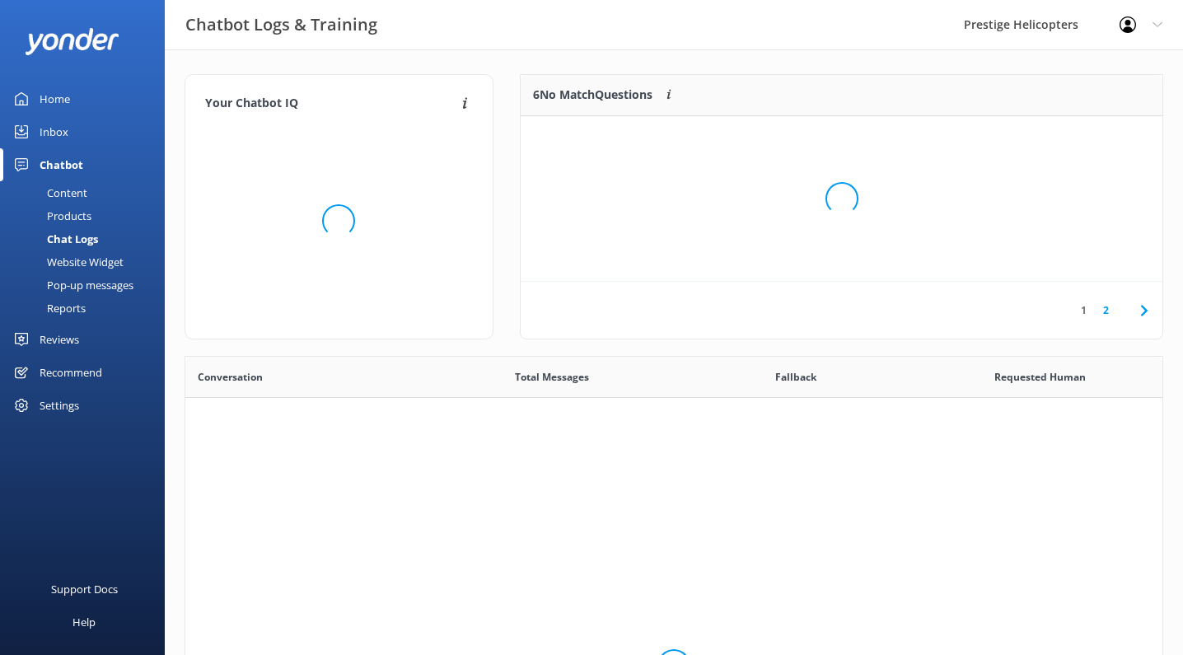
click at [726, 286] on div "Loading.." at bounding box center [841, 198] width 609 height 655
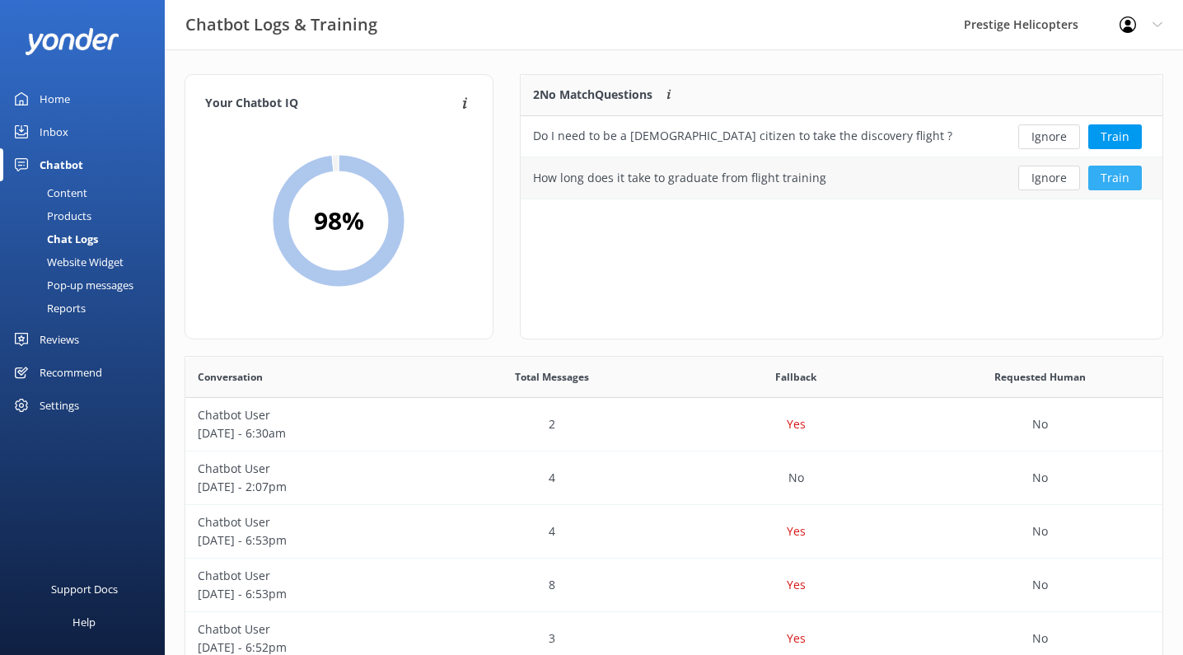
click at [1121, 172] on button "Train" at bounding box center [1116, 178] width 54 height 25
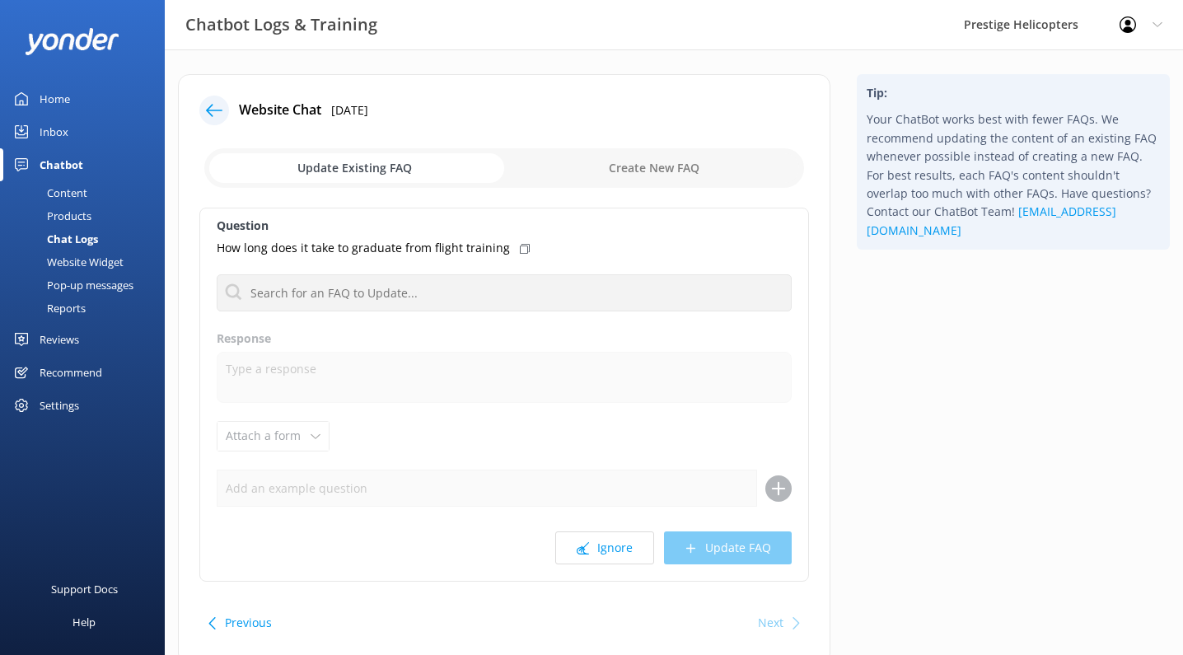
click at [608, 173] on input "checkbox" at bounding box center [504, 168] width 600 height 40
checkbox input "true"
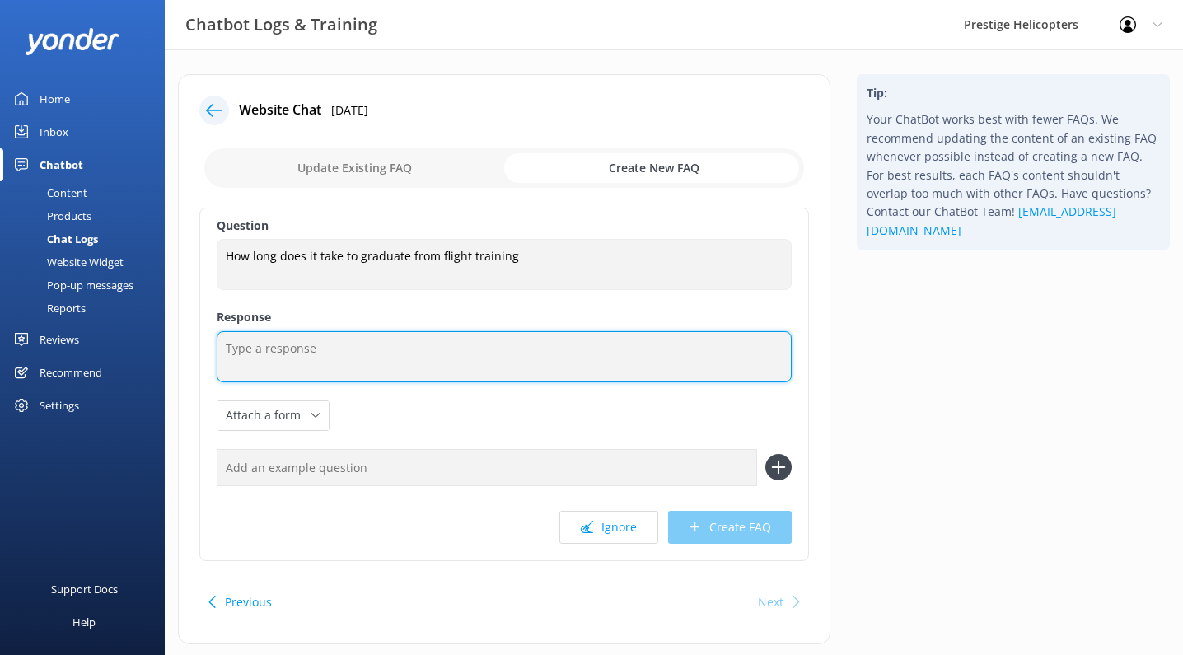
click at [382, 370] on textarea at bounding box center [504, 356] width 575 height 51
type textarea "That is entirely up to you."
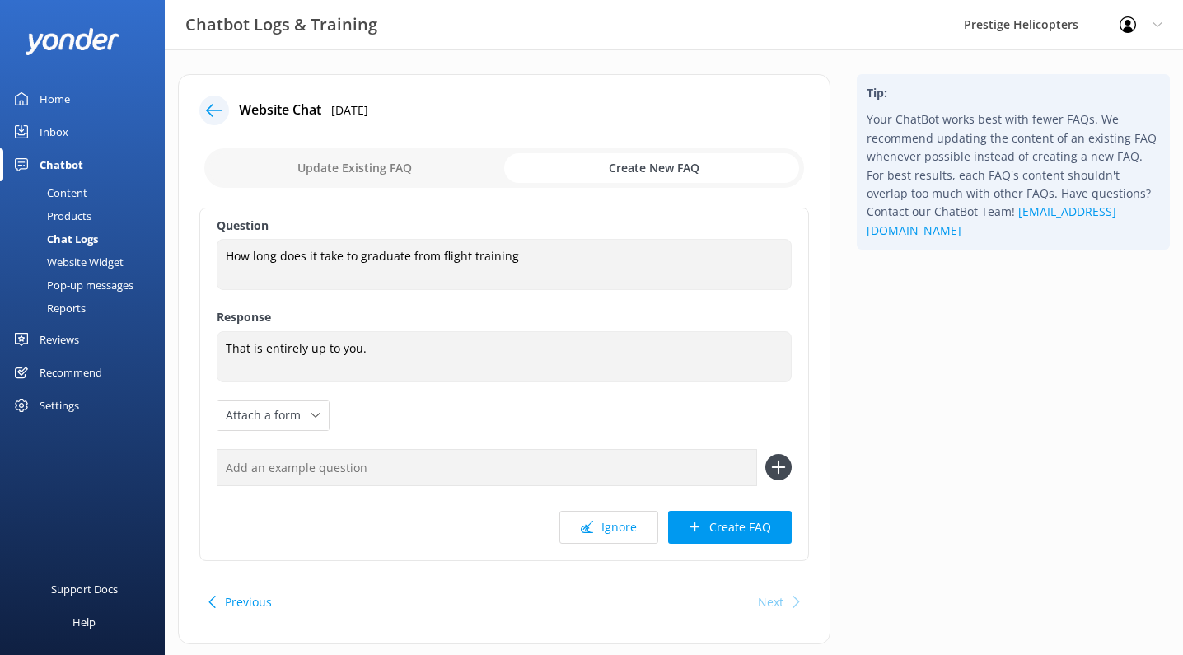
click at [377, 169] on input "checkbox" at bounding box center [504, 168] width 600 height 40
checkbox input "false"
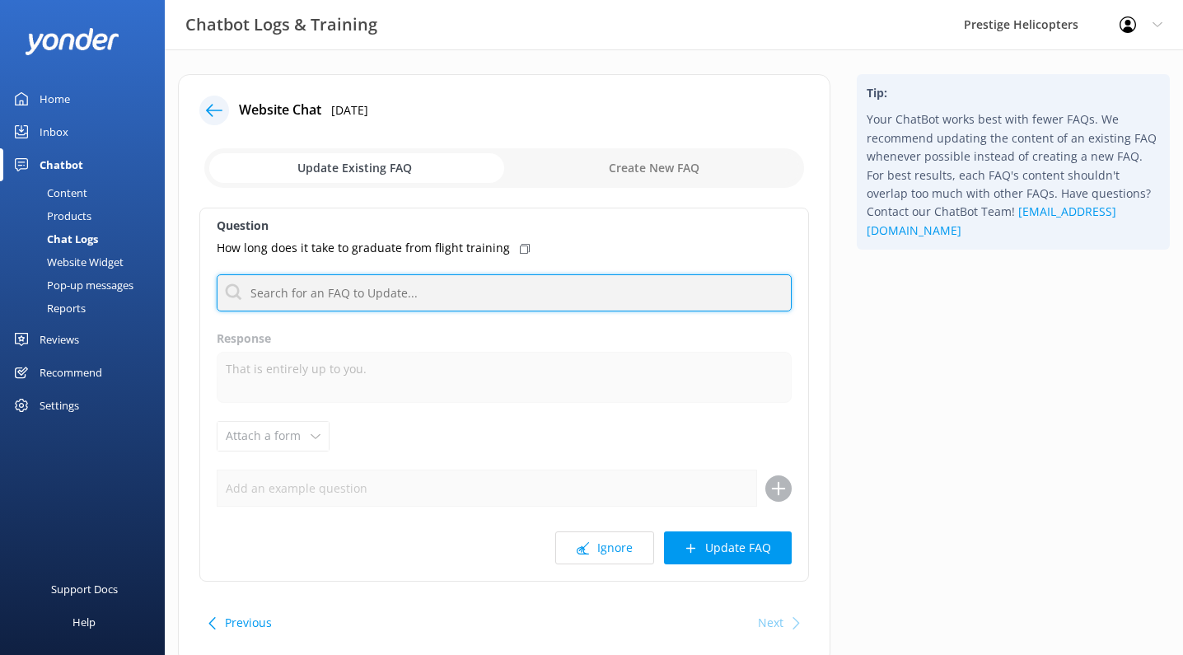
click at [357, 290] on input "text" at bounding box center [504, 292] width 575 height 37
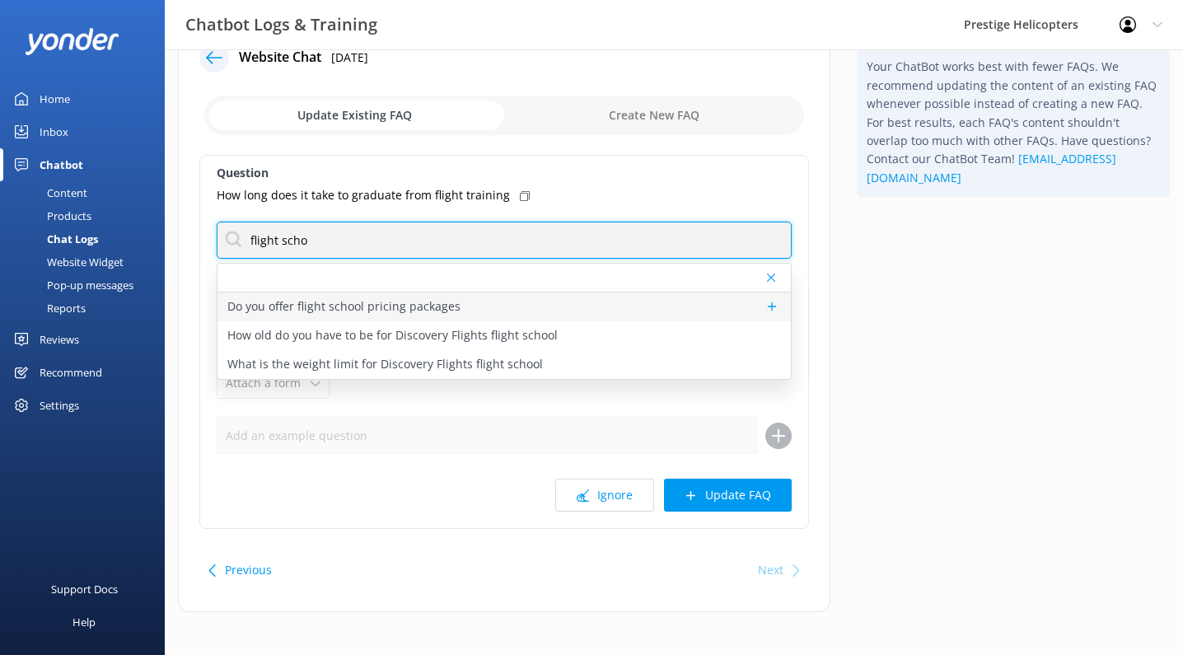
scroll to position [46, 0]
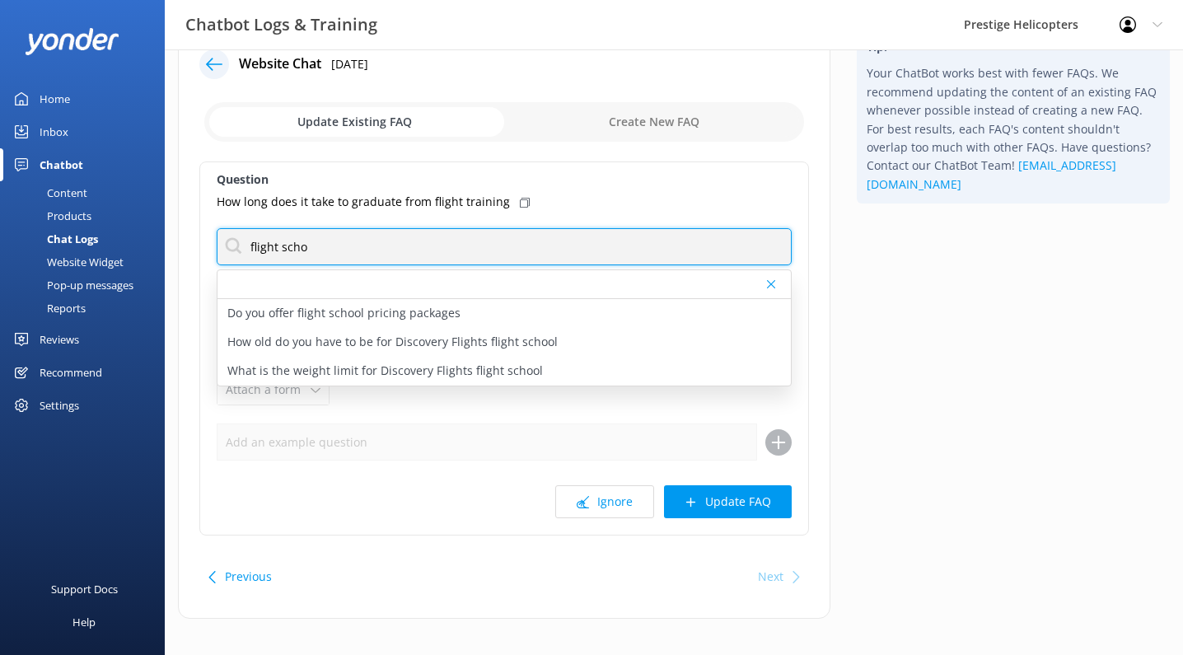
type input "flight scho"
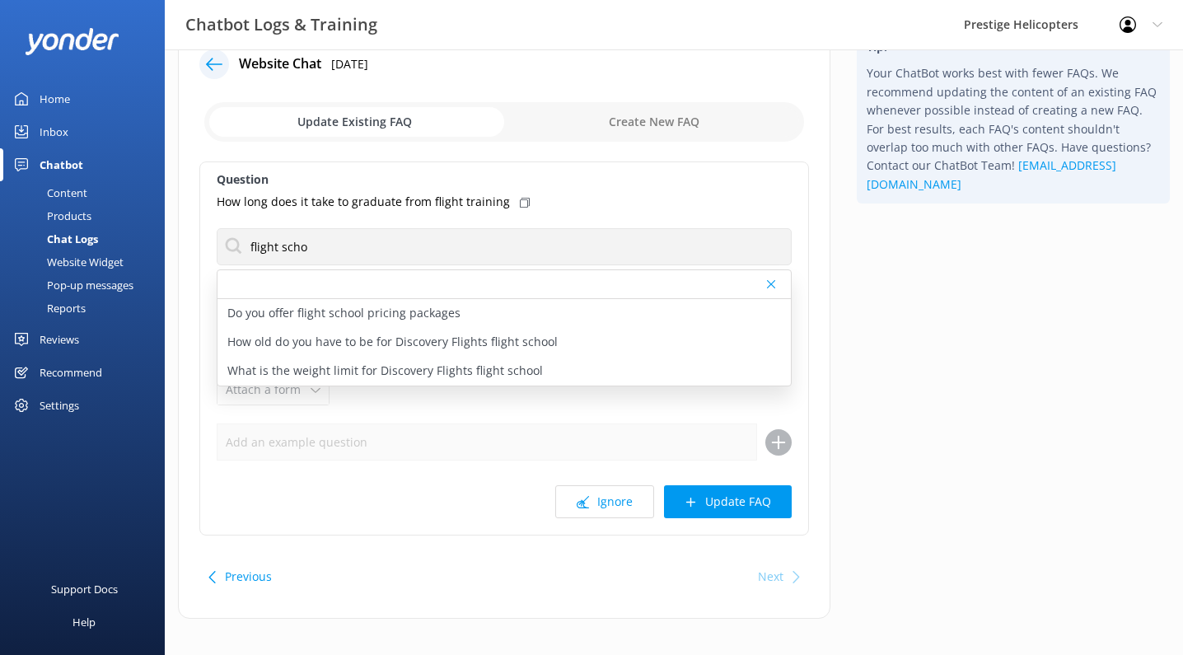
click at [559, 408] on div "Question How long does it take to graduate from flight training flight scho Do …" at bounding box center [504, 349] width 610 height 374
click at [537, 401] on div "Question How long does it take to graduate from flight training flight scho Do …" at bounding box center [504, 349] width 610 height 374
click at [204, 291] on div "Question How long does it take to graduate from flight training flight scho Do …" at bounding box center [504, 349] width 610 height 374
click at [608, 122] on input "checkbox" at bounding box center [504, 122] width 600 height 40
checkbox input "true"
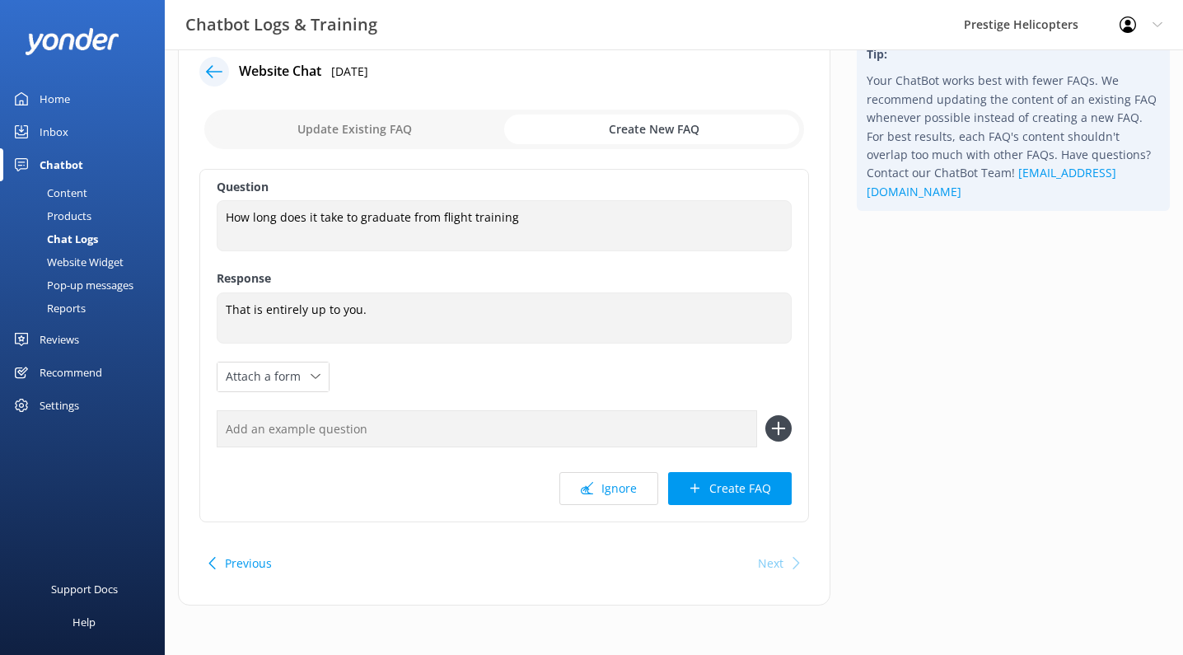
scroll to position [38, 0]
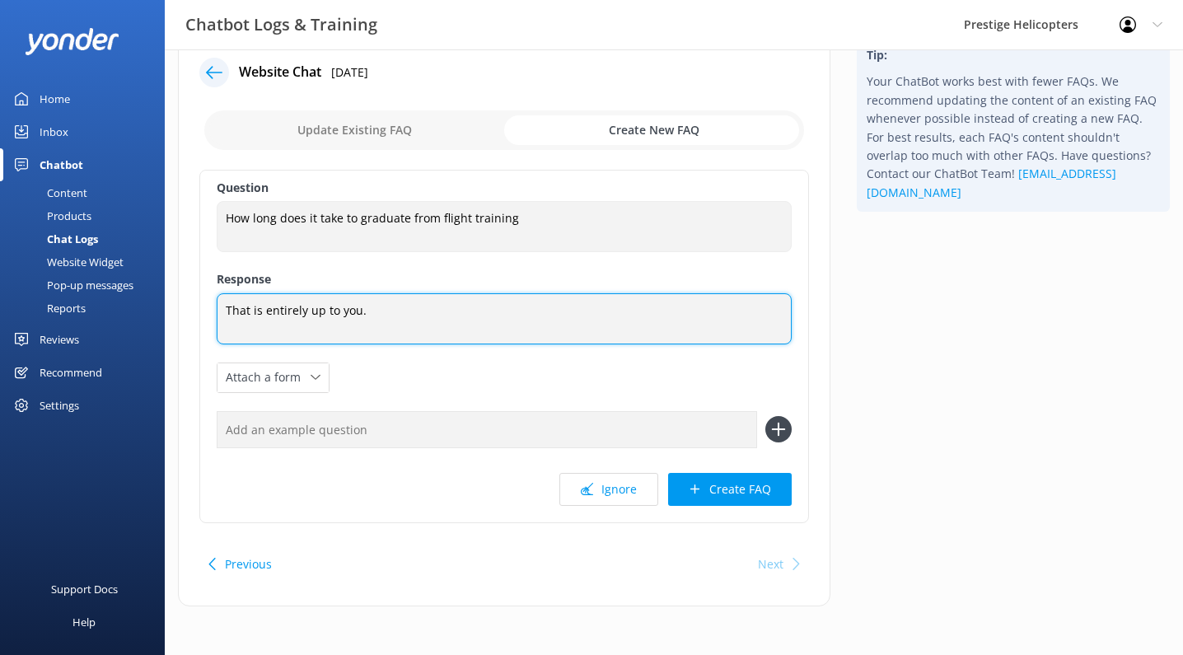
click at [403, 313] on textarea "That is entirely up to you." at bounding box center [504, 318] width 575 height 51
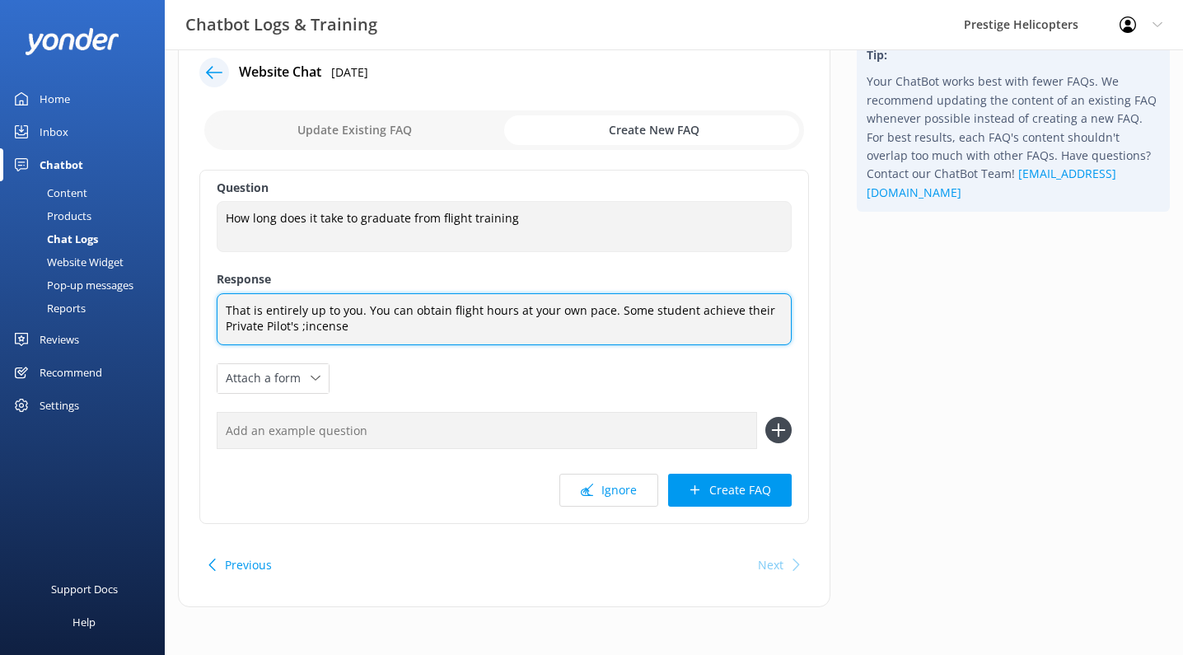
drag, startPoint x: 299, startPoint y: 328, endPoint x: 366, endPoint y: 330, distance: 66.8
click at [366, 330] on textarea "That is entirely up to you. You can obtain flight hours at your own pace. Some …" at bounding box center [504, 319] width 575 height 52
click at [298, 328] on textarea "That is entirely up to you. You can obtain flight hours at your own pace. Some …" at bounding box center [504, 319] width 575 height 52
click at [363, 322] on textarea "That is entirely up to you. You can obtain flight hours at your own pace. Some …" at bounding box center [504, 319] width 575 height 52
type textarea "That is entirely up to you. You can obtain flight hours at your own pace. Some …"
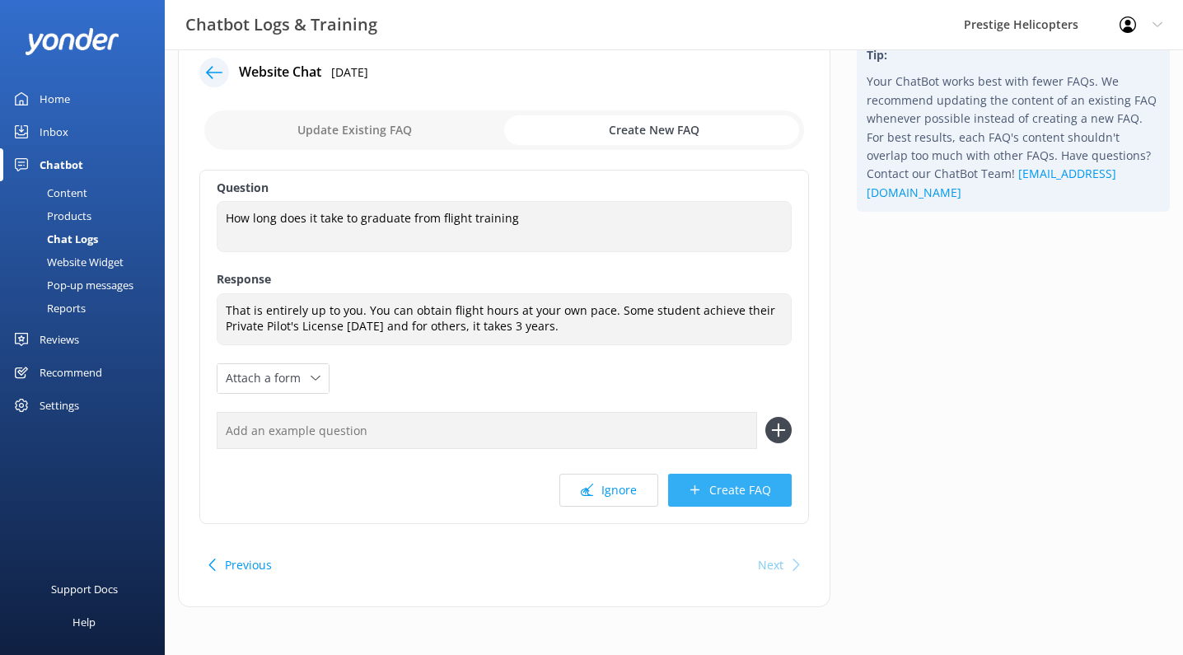
click at [710, 485] on button "Create FAQ" at bounding box center [730, 490] width 124 height 33
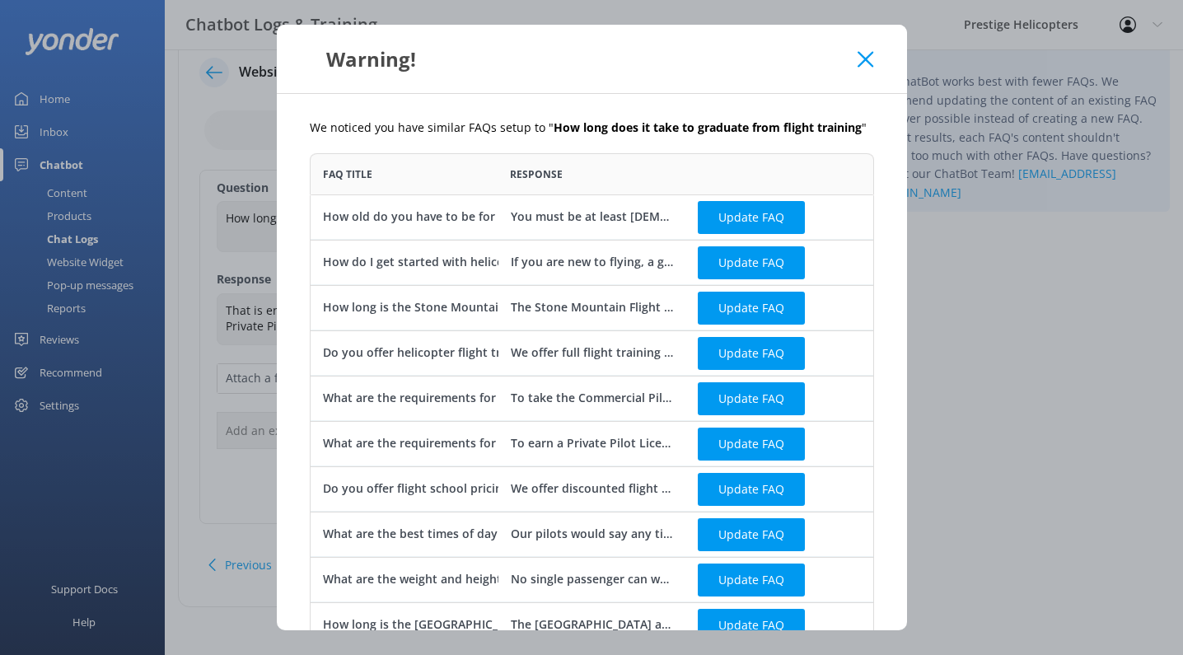
scroll to position [619, 565]
click at [719, 401] on button "Update FAQ" at bounding box center [751, 398] width 107 height 33
checkbox input "false"
type textarea "To take the Commercial Pilot flight test, you must be at least 18 and already h…"
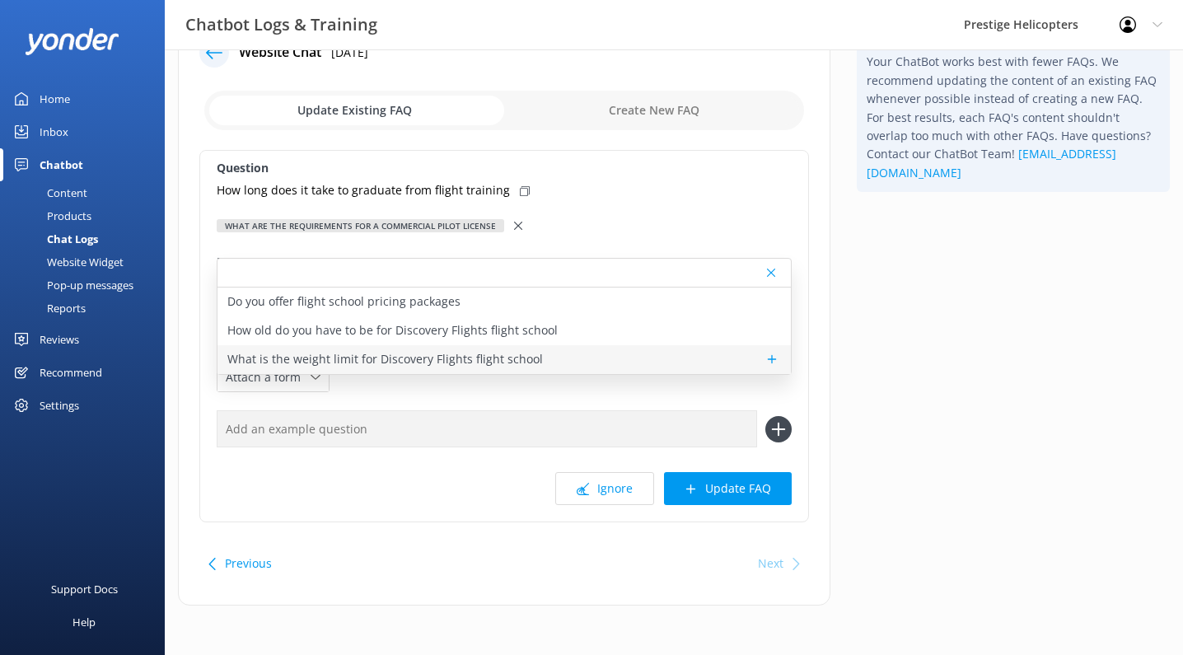
scroll to position [63, 0]
click at [846, 363] on div "Tip: Your ChatBot works best with fewer FAQs. We recommend updating the content…" at bounding box center [1014, 319] width 340 height 606
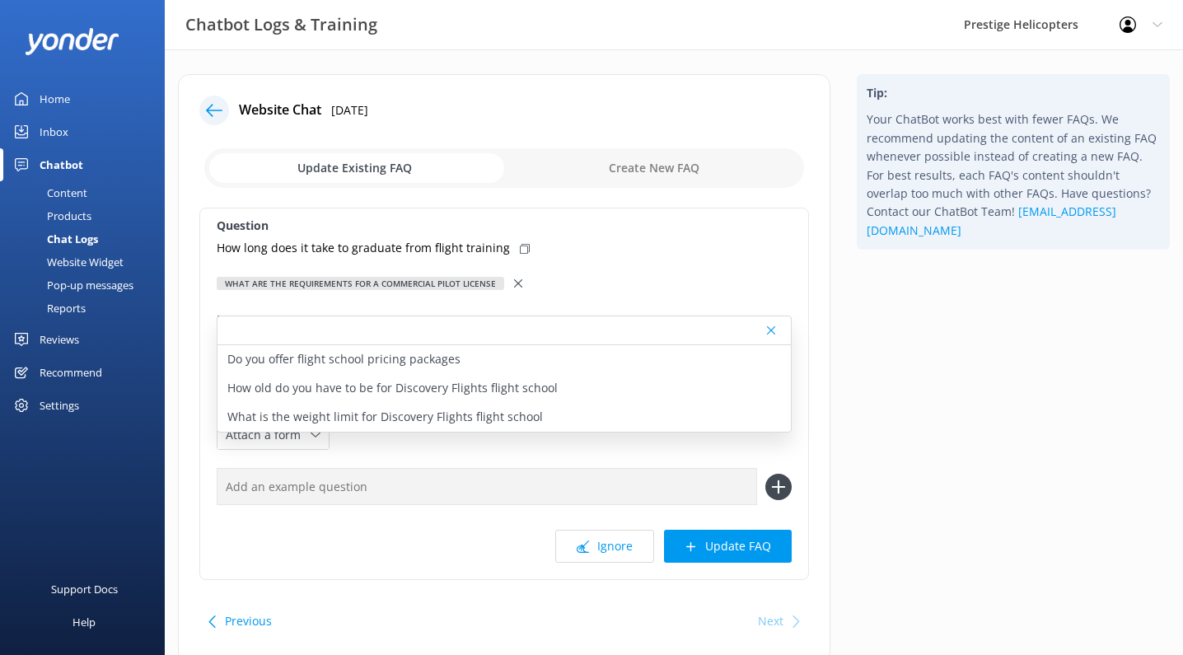
scroll to position [0, 0]
click at [775, 338] on div at bounding box center [505, 330] width 574 height 29
click at [772, 330] on icon at bounding box center [771, 331] width 8 height 10
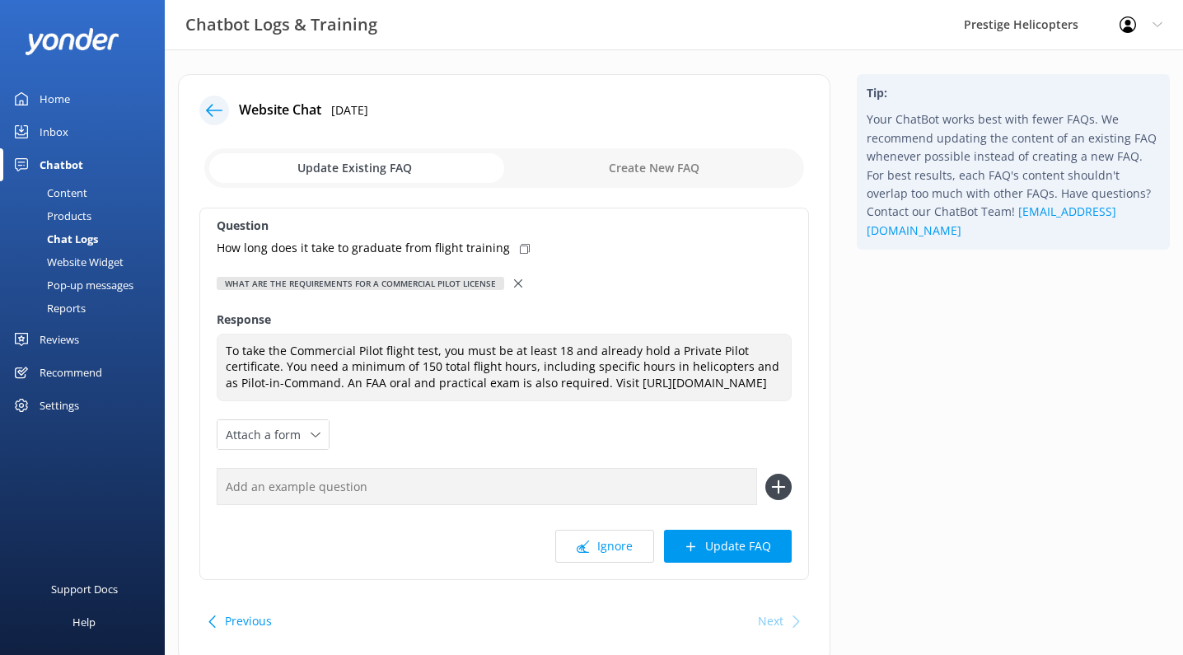
click at [551, 293] on div "Question How long does it take to graduate from flight training What are the re…" at bounding box center [504, 394] width 610 height 372
click at [740, 552] on button "Update FAQ" at bounding box center [728, 546] width 128 height 33
